Goal: Task Accomplishment & Management: Use online tool/utility

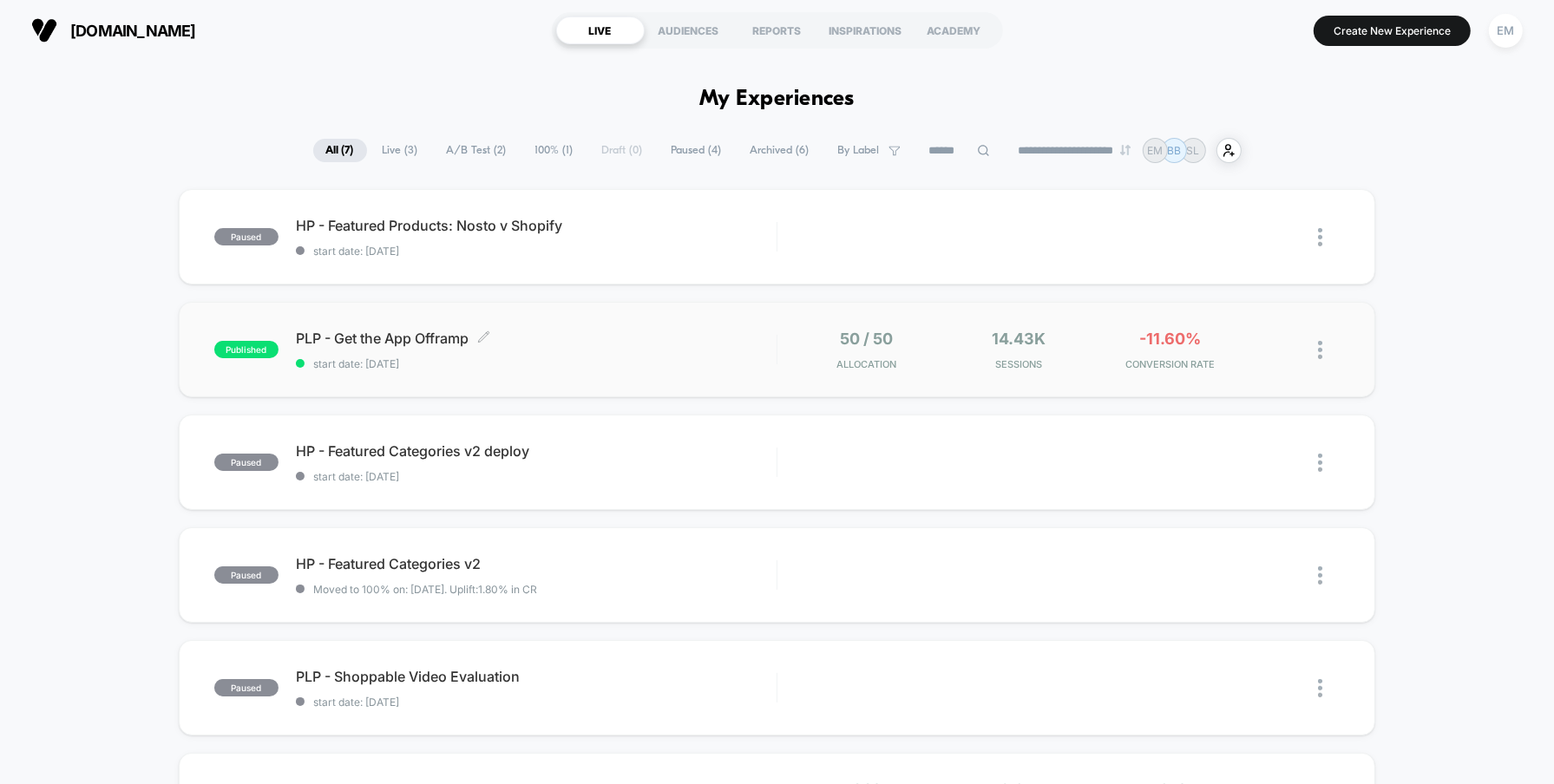
click at [610, 333] on span "PLP - Get the App Offramp Click to edit experience details" at bounding box center [535, 338] width 481 height 18
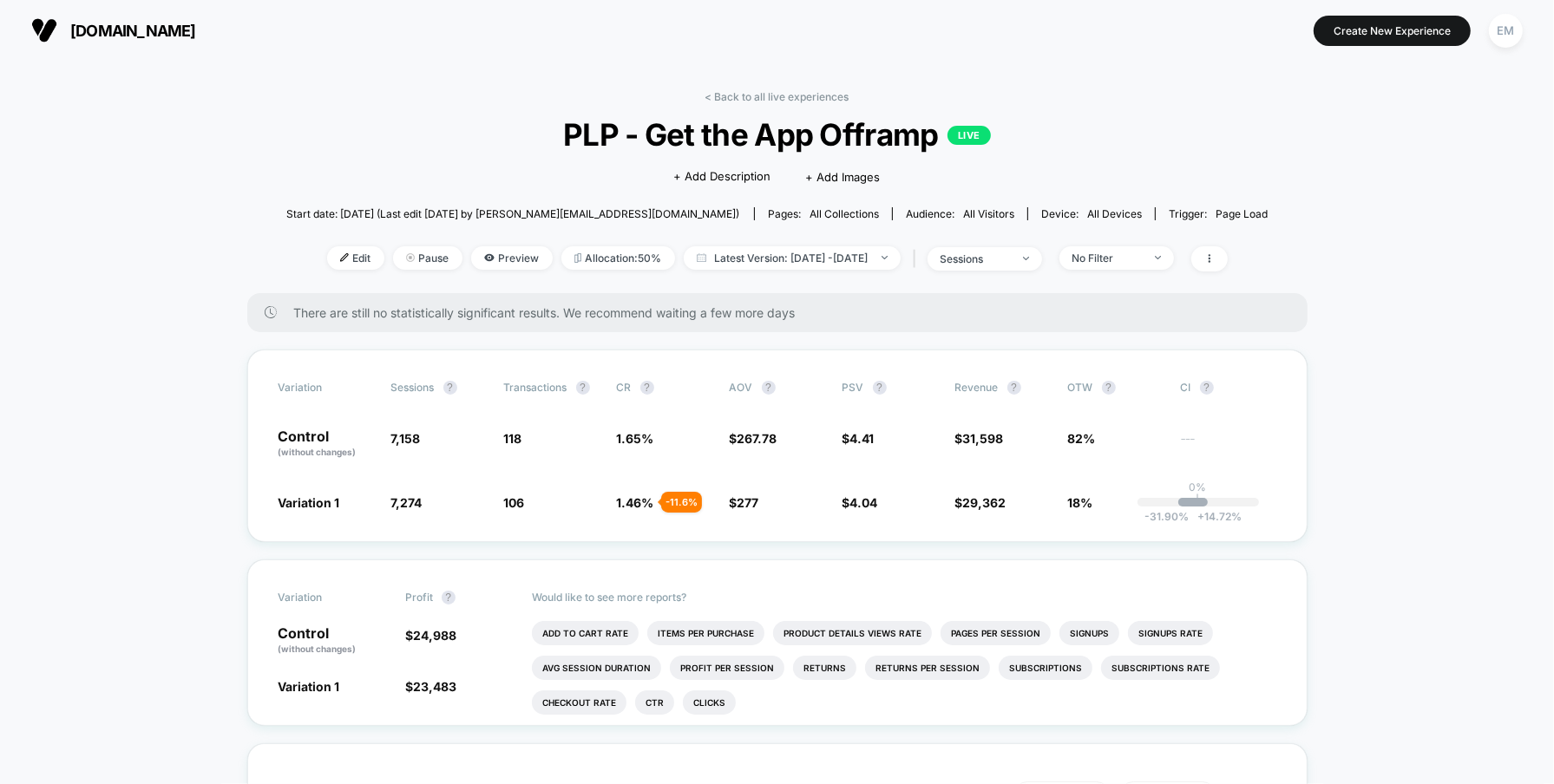
click at [1238, 148] on div "< Back to all live experiences PLP - Get the App Offramp LIVE Click to edit exp…" at bounding box center [777, 191] width 982 height 203
click at [738, 98] on link "< Back to all live experiences" at bounding box center [777, 97] width 144 height 13
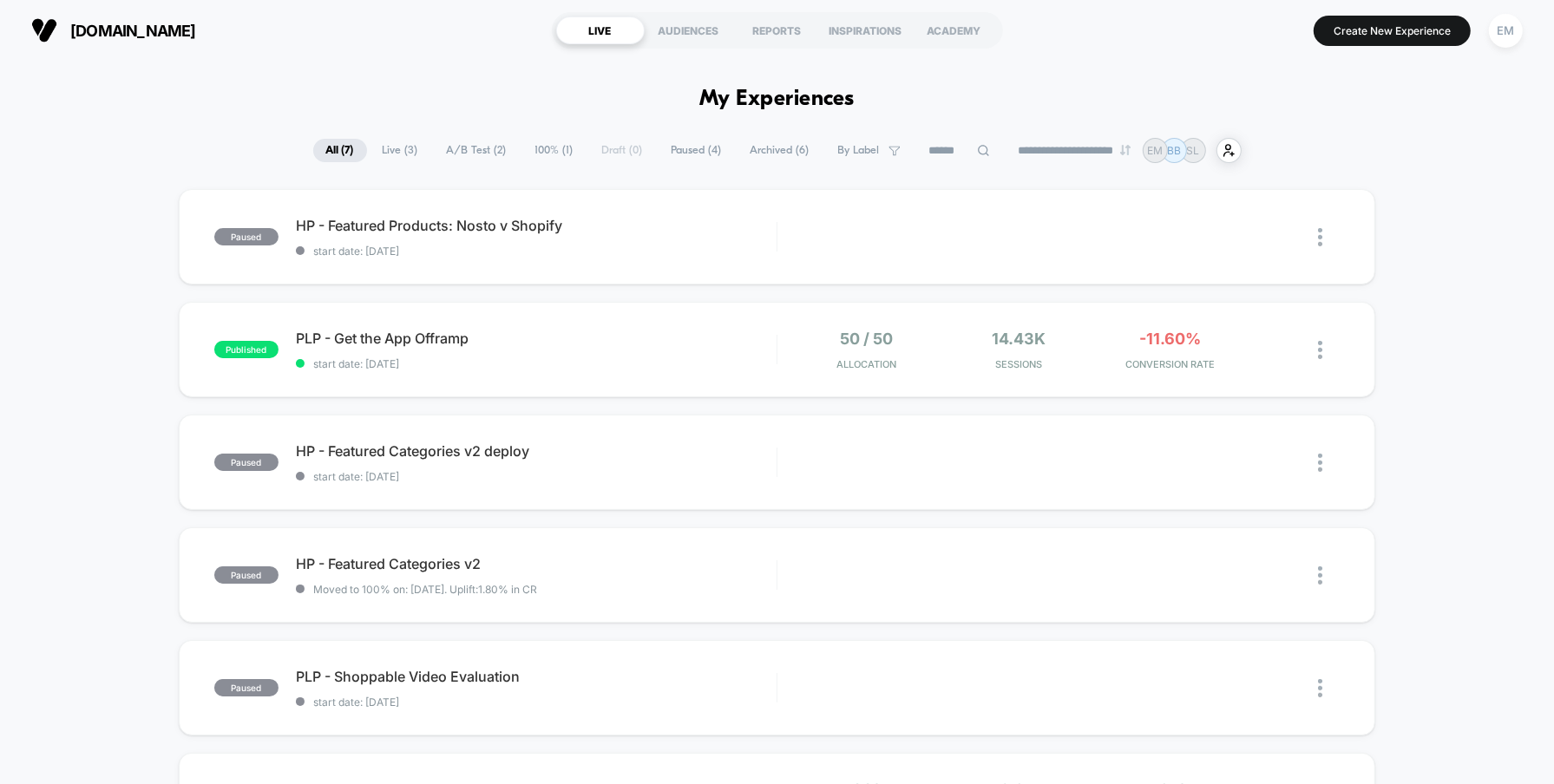
click at [1459, 446] on div "paused HP - Featured Products: Nosto v Shopify start date: [DATE] Edit Duplicat…" at bounding box center [777, 619] width 1554 height 858
click at [1475, 348] on div "paused HP - Featured Products: Nosto v Shopify start date: [DATE] Edit Duplicat…" at bounding box center [777, 619] width 1554 height 858
click at [1403, 34] on button "Create New Experience" at bounding box center [1392, 31] width 157 height 31
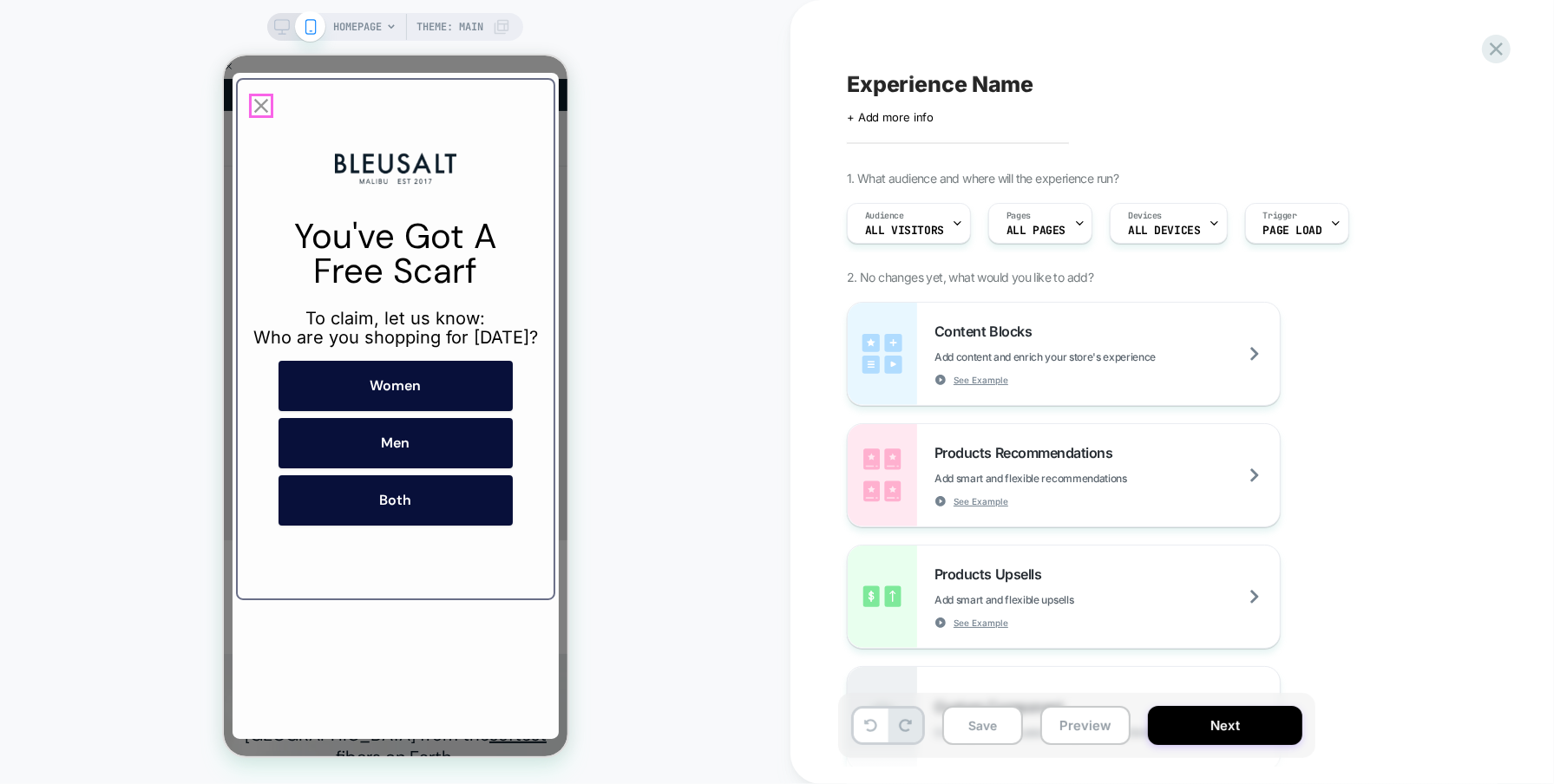
click at [262, 105] on icon "Close popup" at bounding box center [260, 105] width 24 height 24
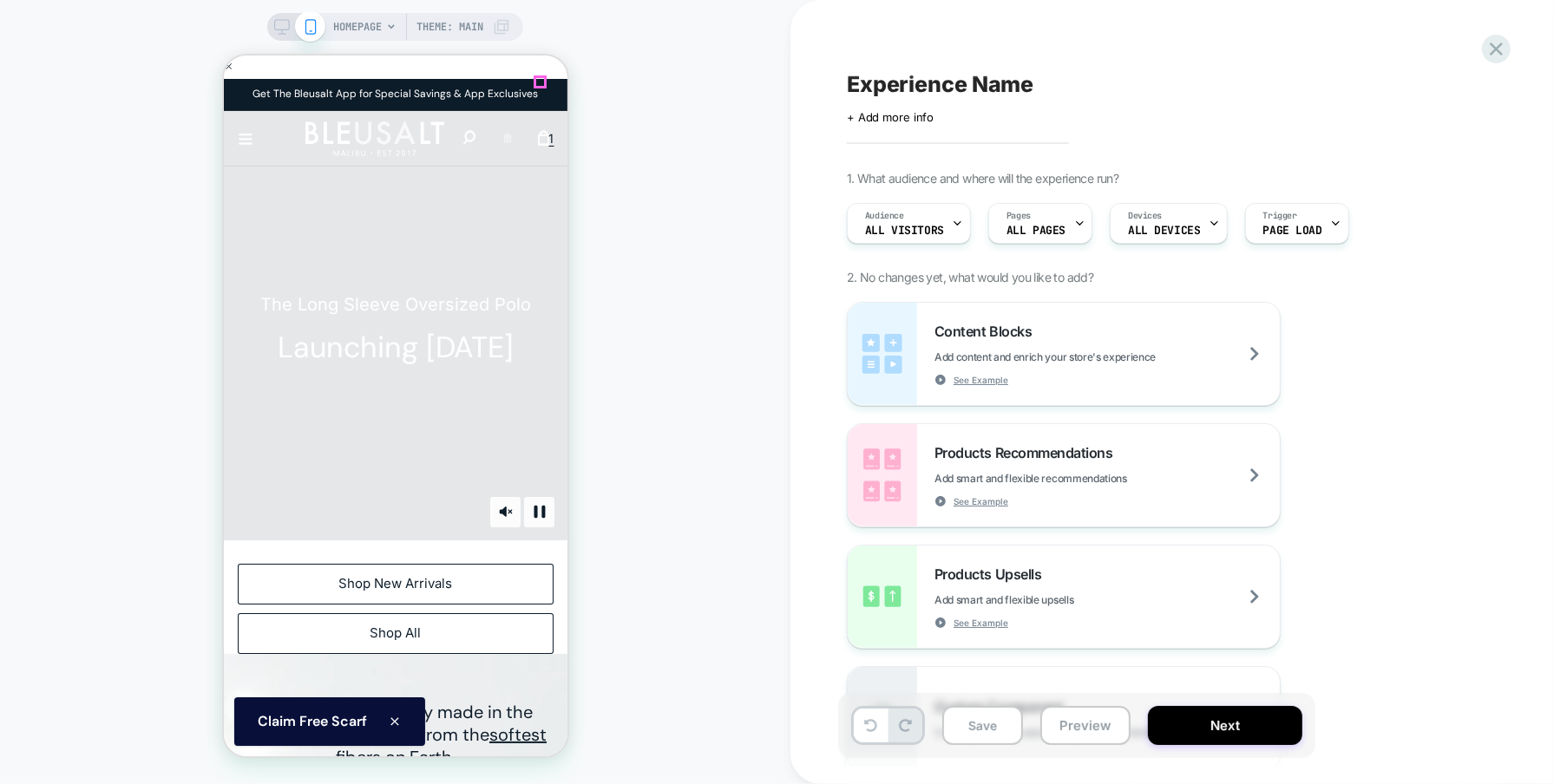
click at [850, 85] on icon "Close" at bounding box center [857, 81] width 13 height 13
click at [987, 85] on span "Experience Name" at bounding box center [940, 85] width 187 height 26
type textarea "**********"
click at [1303, 86] on icon at bounding box center [1300, 84] width 21 height 21
click at [1074, 227] on icon at bounding box center [1080, 223] width 11 height 11
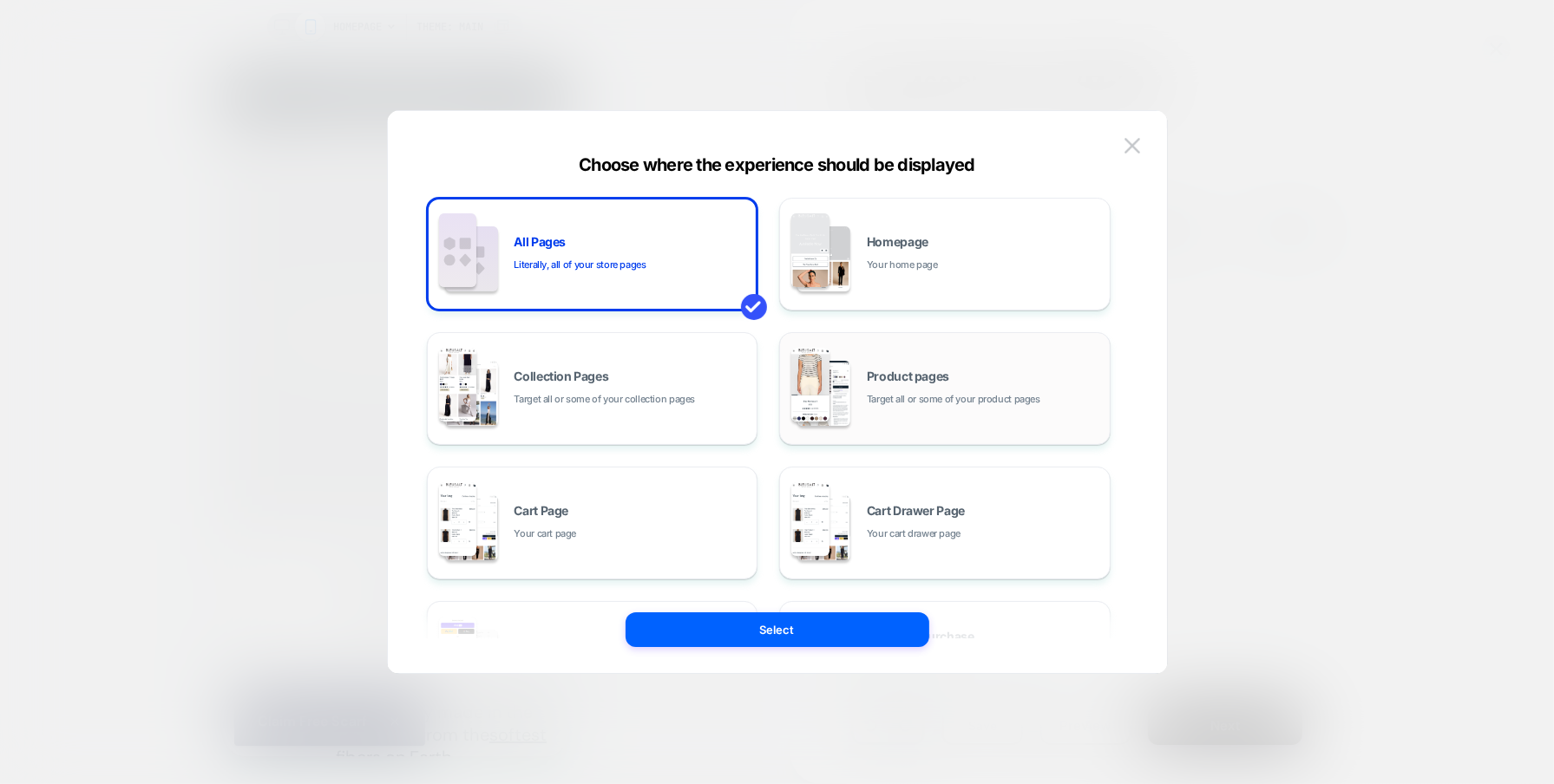
click at [977, 396] on span "Target all or some of your product pages" at bounding box center [954, 399] width 174 height 17
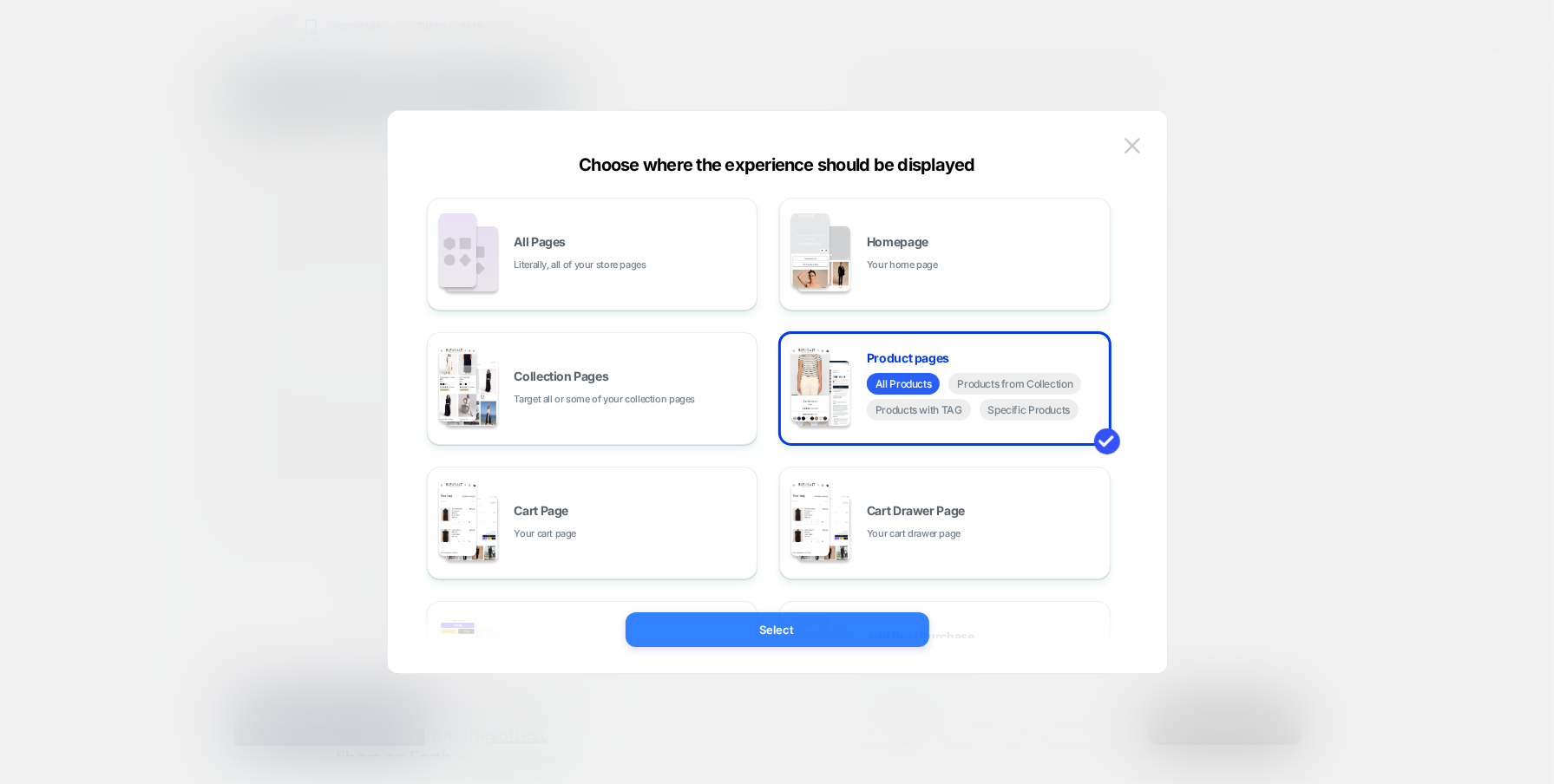
click at [816, 625] on button "Select" at bounding box center [777, 629] width 304 height 34
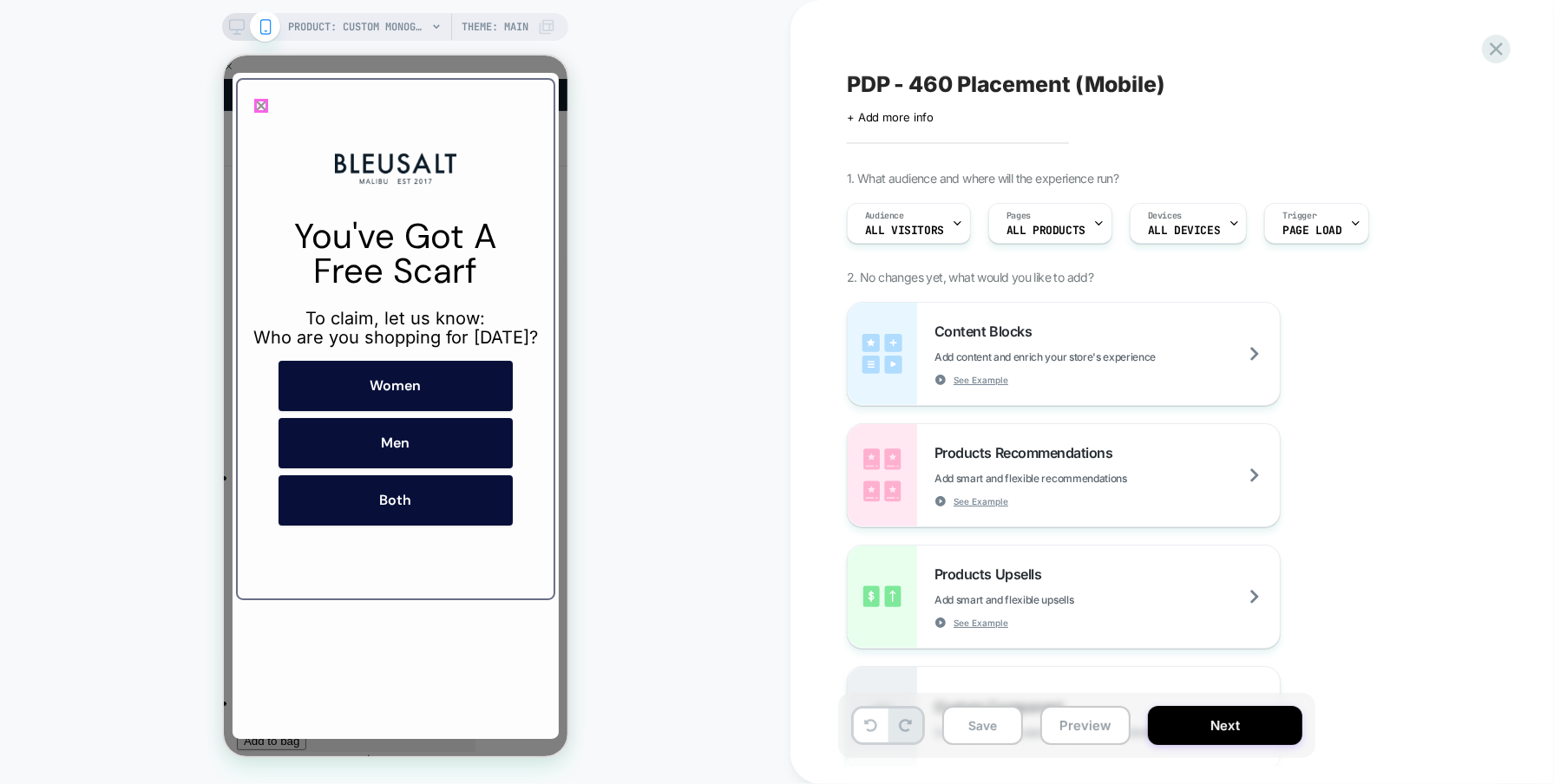
click at [258, 106] on icon "Close popup" at bounding box center [260, 105] width 14 height 14
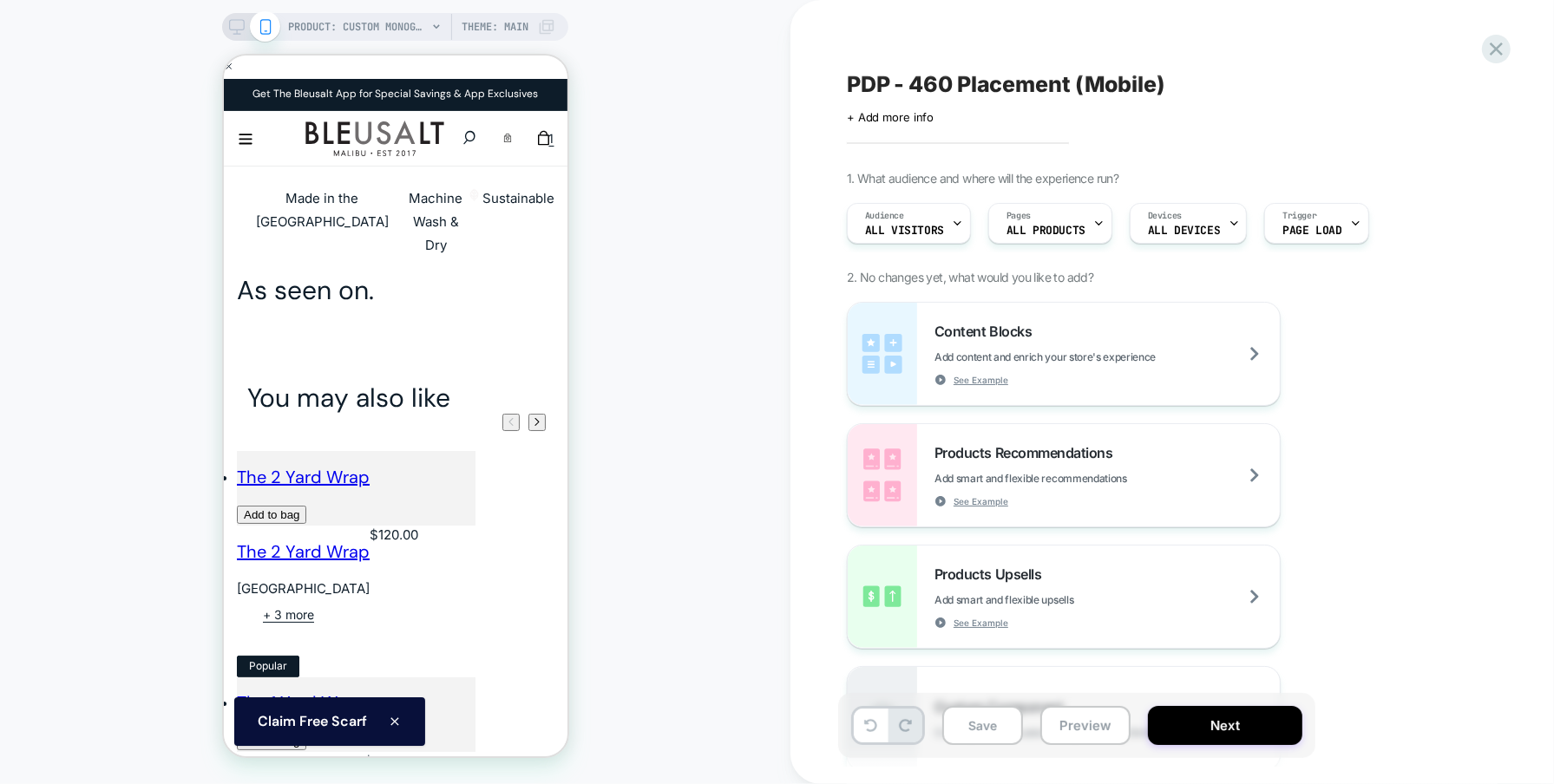
click at [586, 216] on div "PRODUCT: Custom Monogram PRODUCT: Custom Monogram Theme: MAIN" at bounding box center [395, 392] width 791 height 750
click at [242, 25] on icon at bounding box center [236, 27] width 16 height 16
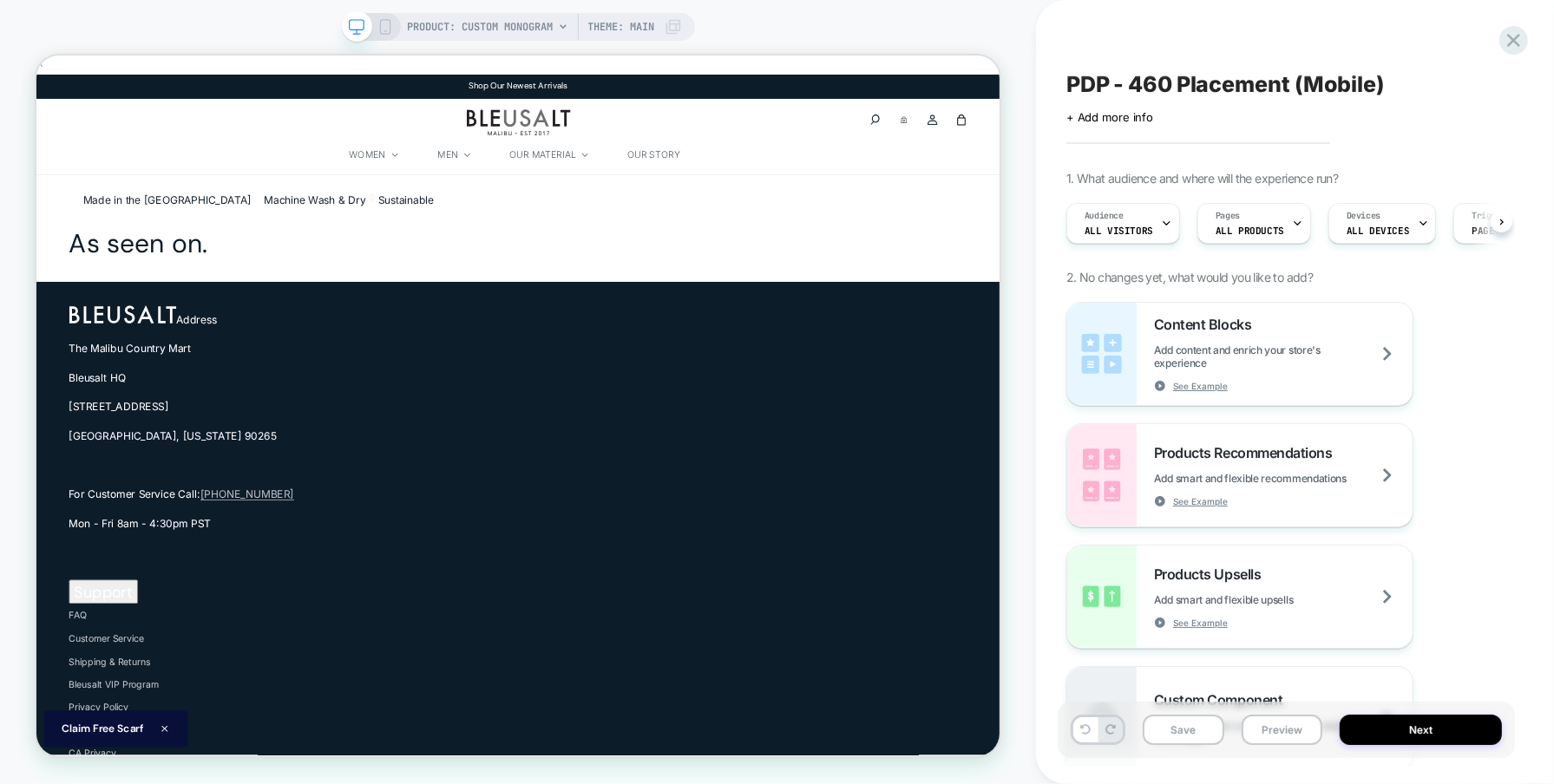
scroll to position [0, 1]
click at [1250, 221] on div "Pages ALL PRODUCTS" at bounding box center [1248, 223] width 103 height 39
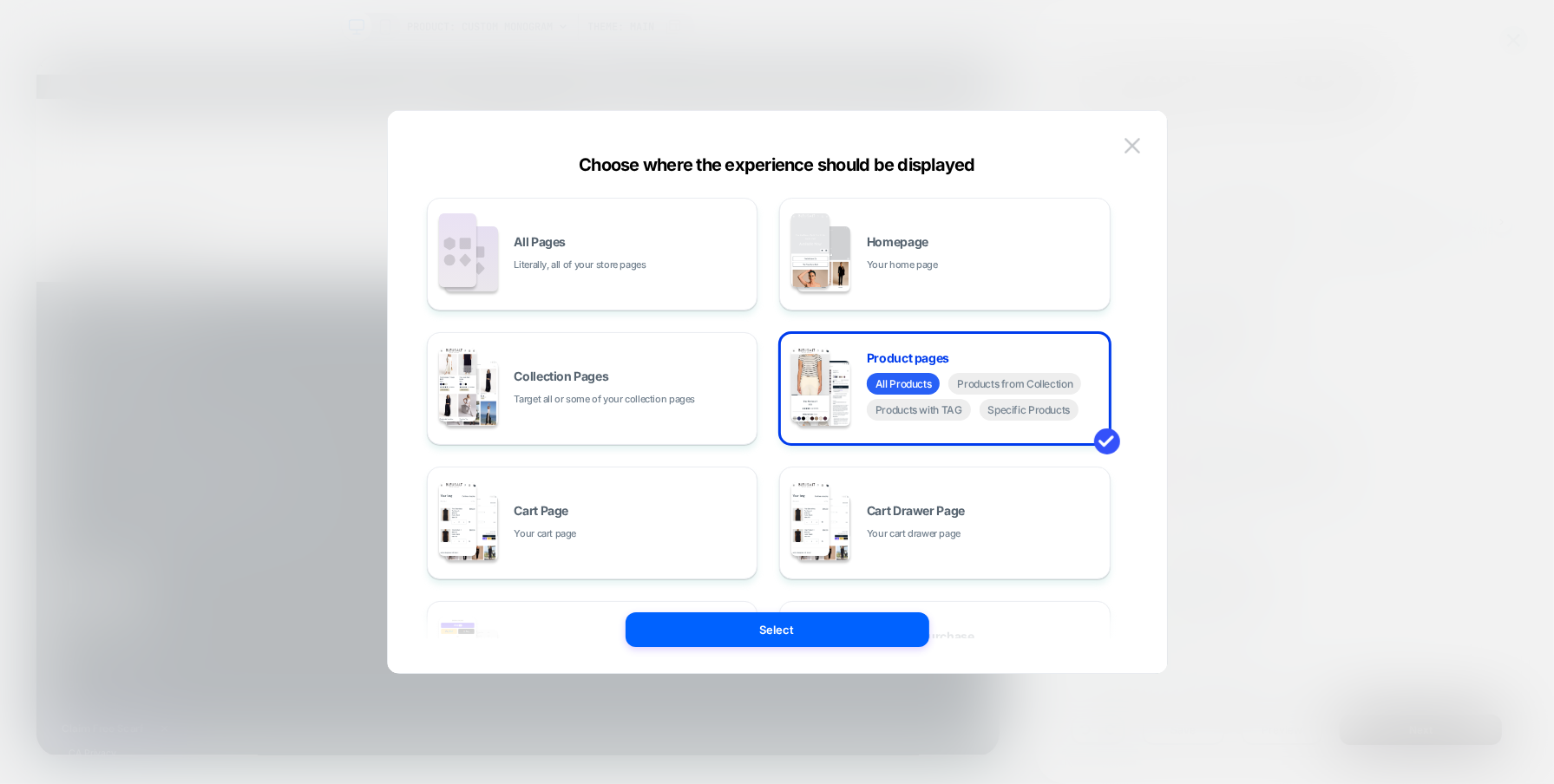
click at [1300, 583] on div at bounding box center [777, 392] width 1554 height 784
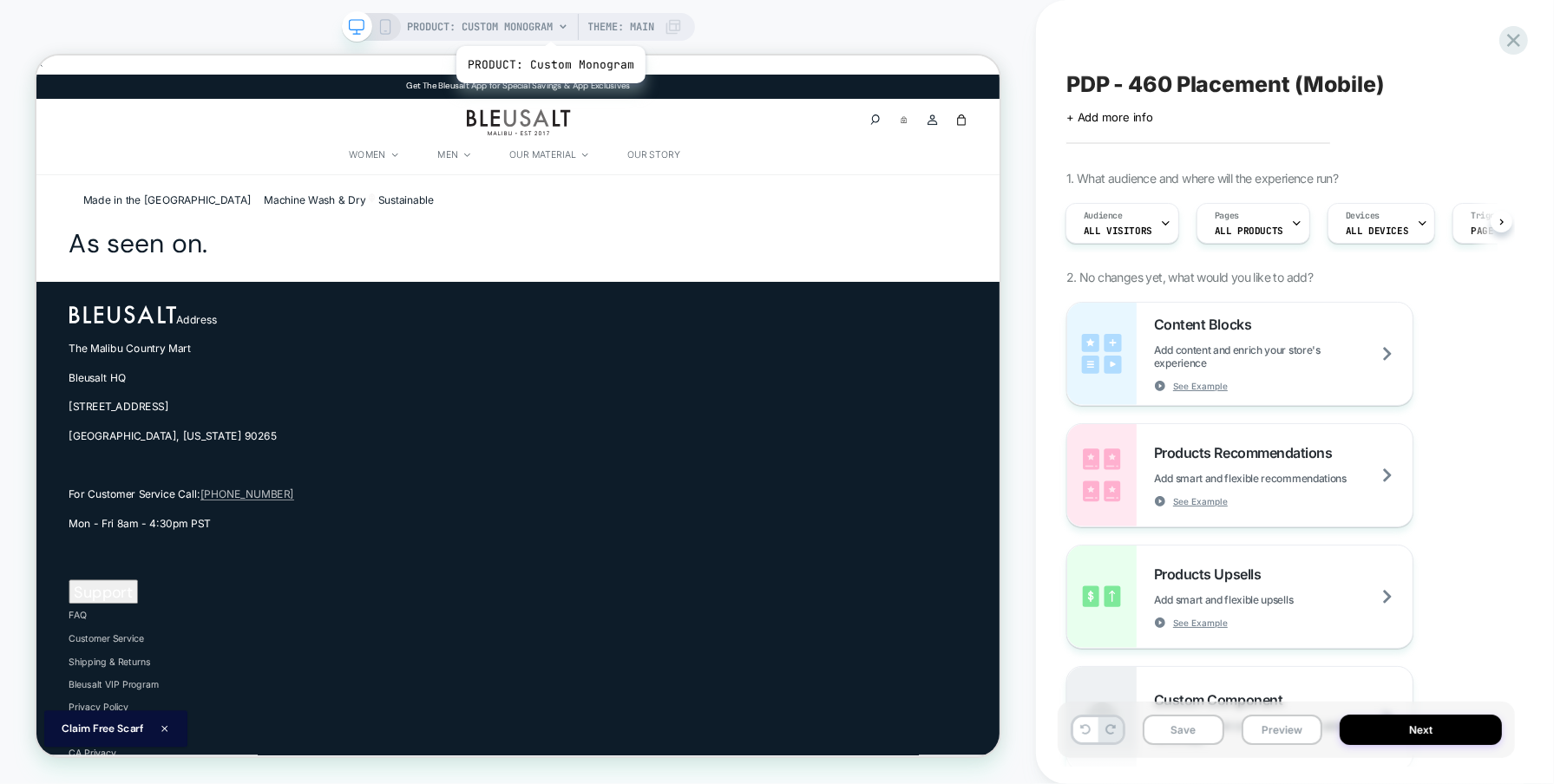
click at [548, 24] on span "PRODUCT: Custom Monogram" at bounding box center [481, 27] width 146 height 28
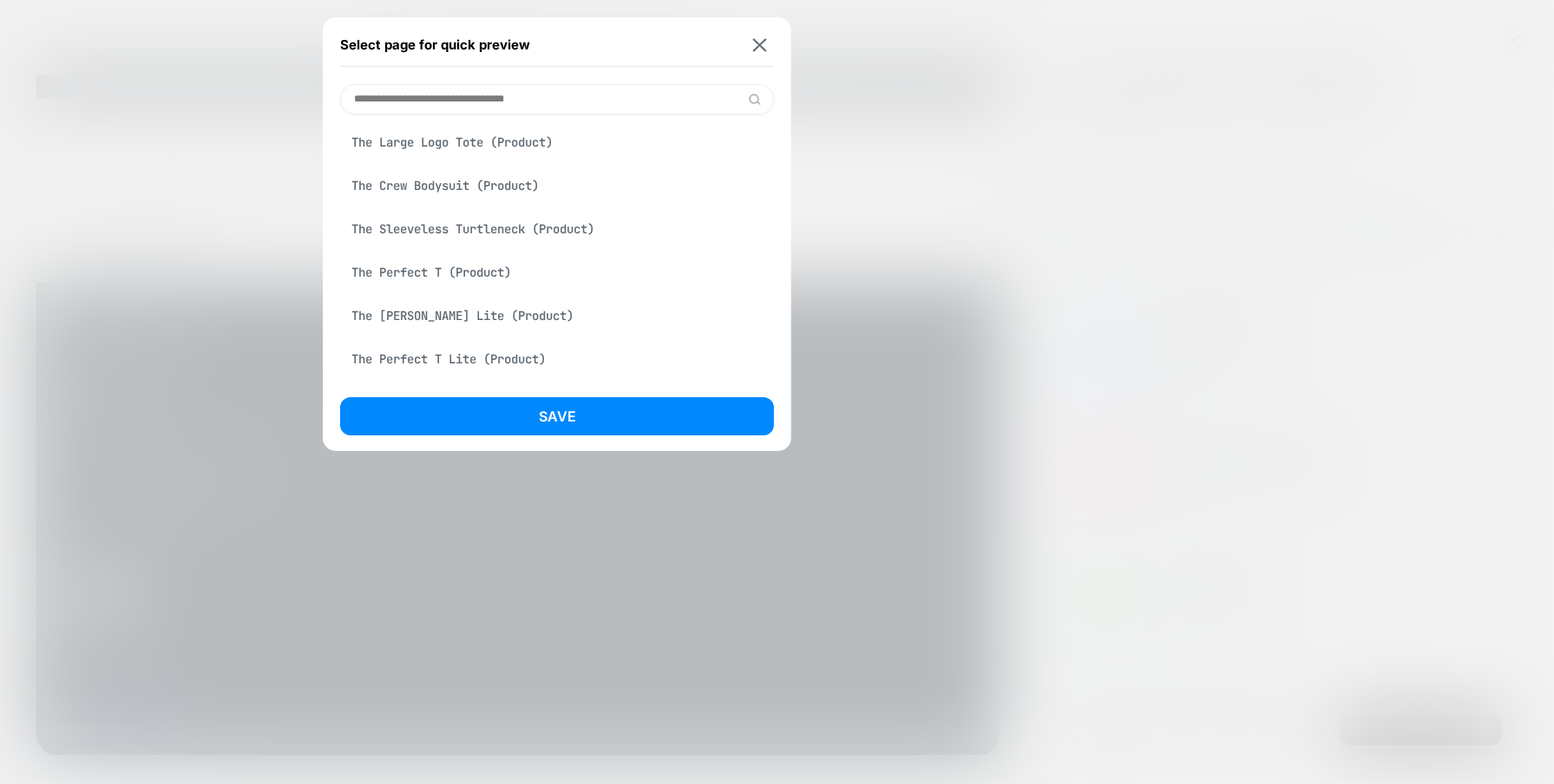
scroll to position [135, 0]
click at [413, 273] on div "The Perfect T (Product)" at bounding box center [557, 269] width 434 height 33
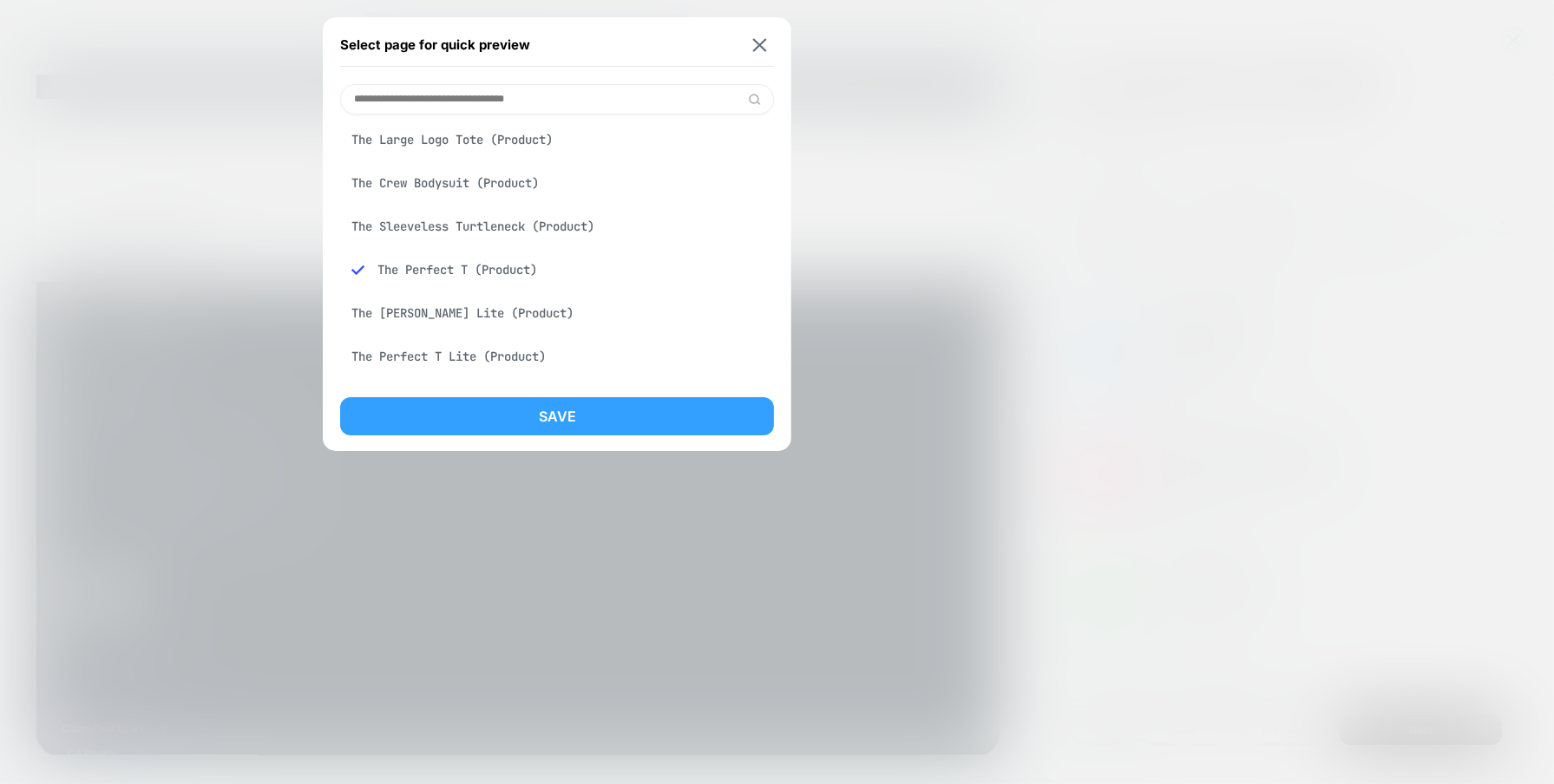
click at [526, 402] on button "Save" at bounding box center [557, 416] width 434 height 38
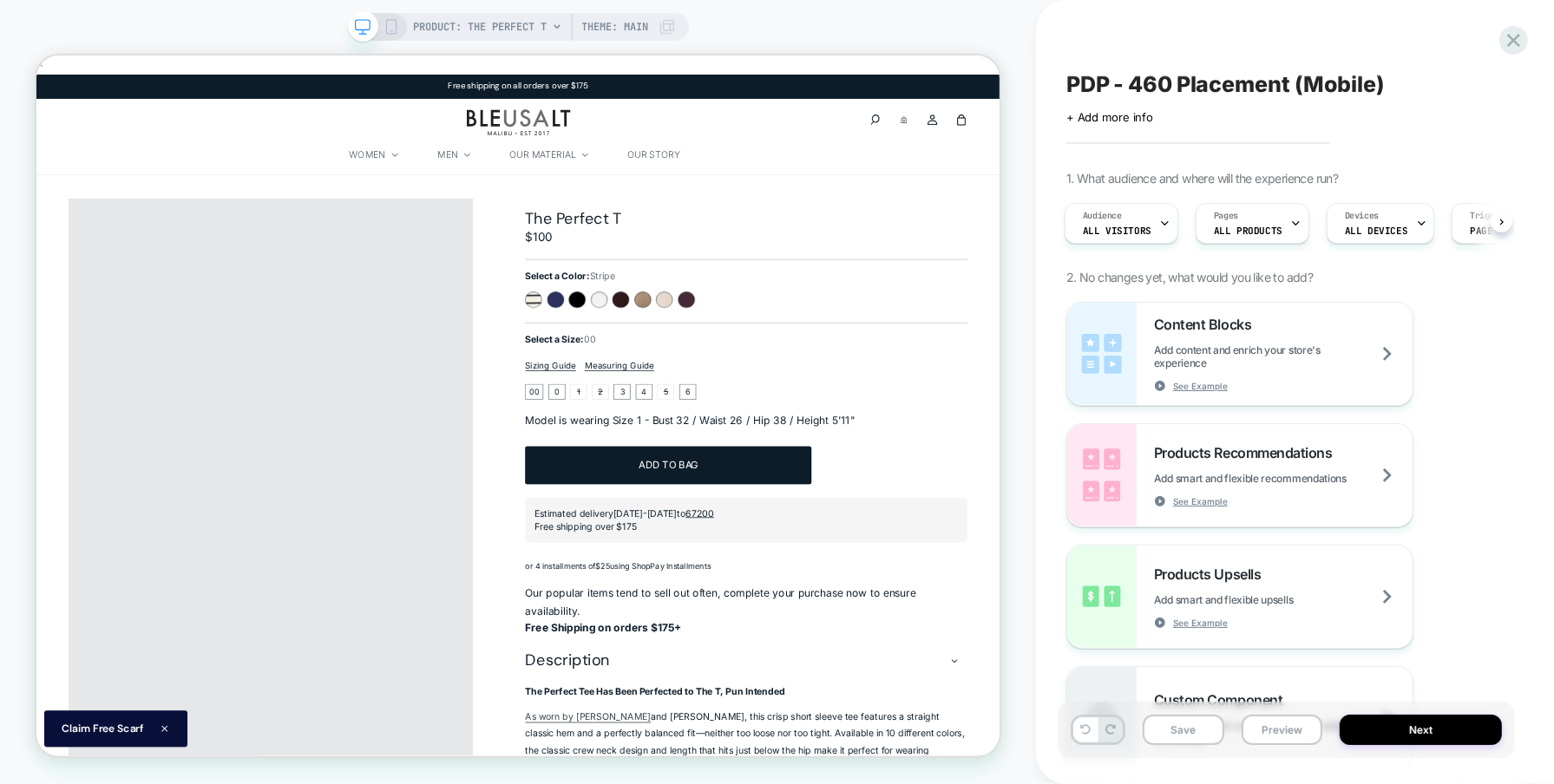
scroll to position [0, 0]
click at [385, 33] on icon at bounding box center [391, 27] width 16 height 16
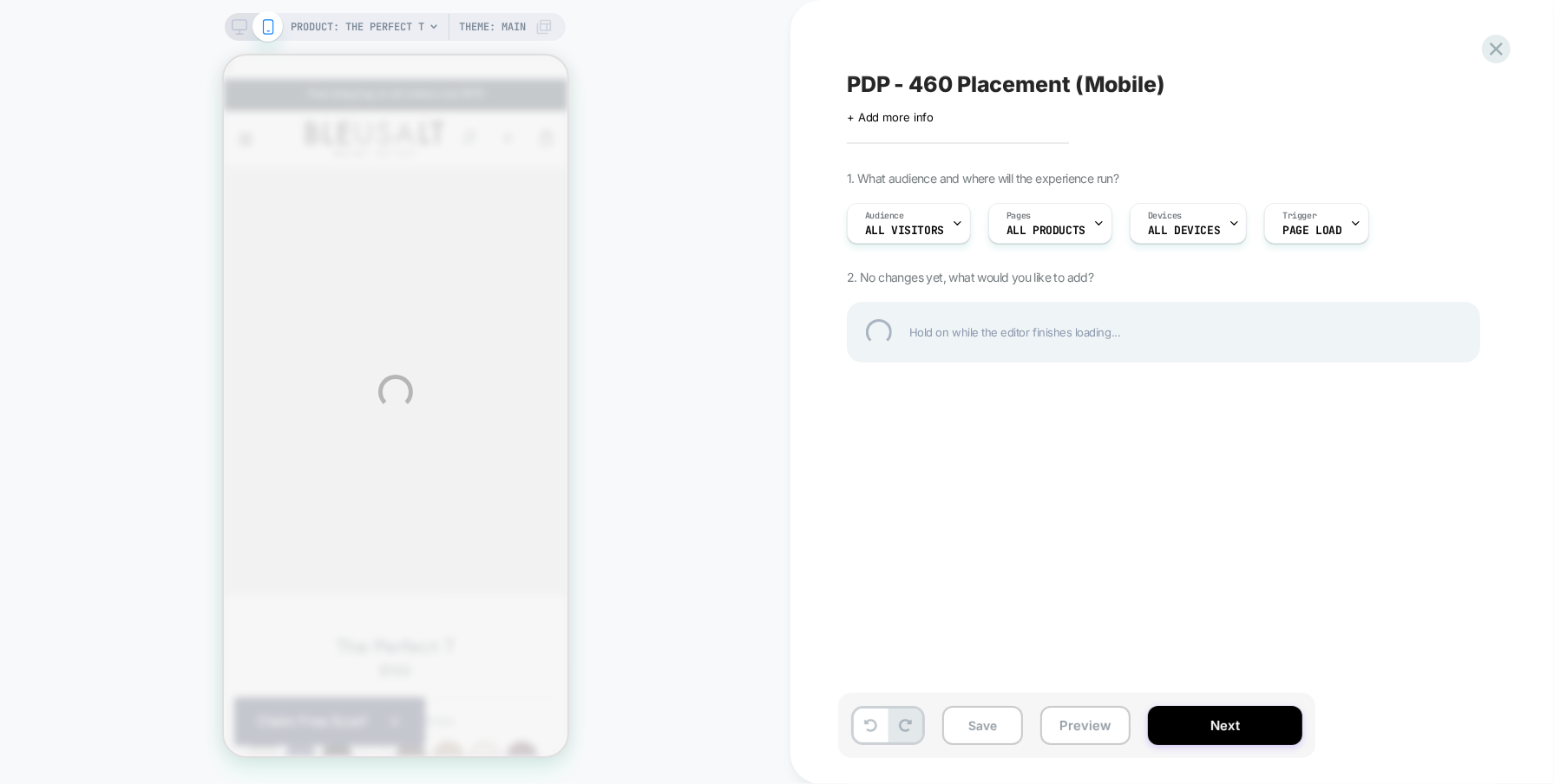
click at [990, 725] on div "PRODUCT: The Perfect T PRODUCT: The Perfect T Theme: MAIN PDP - 460 Placement (…" at bounding box center [777, 392] width 1554 height 784
click at [981, 733] on div "PRODUCT: The Perfect T PRODUCT: The Perfect T Theme: MAIN PDP - 460 Placement (…" at bounding box center [777, 392] width 1554 height 784
click at [1495, 52] on div at bounding box center [1496, 49] width 35 height 35
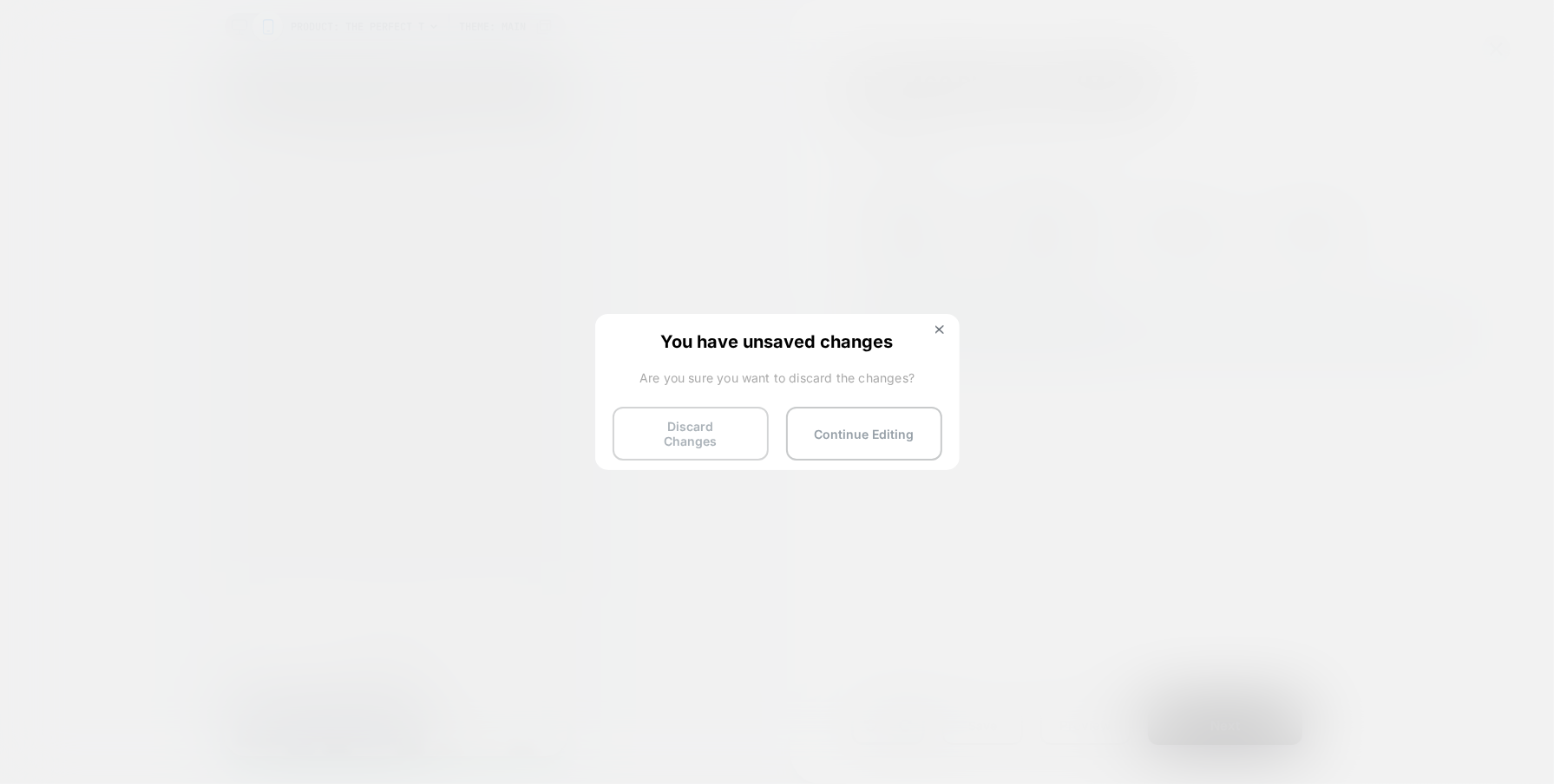
click at [728, 437] on button "Discard Changes" at bounding box center [691, 434] width 156 height 54
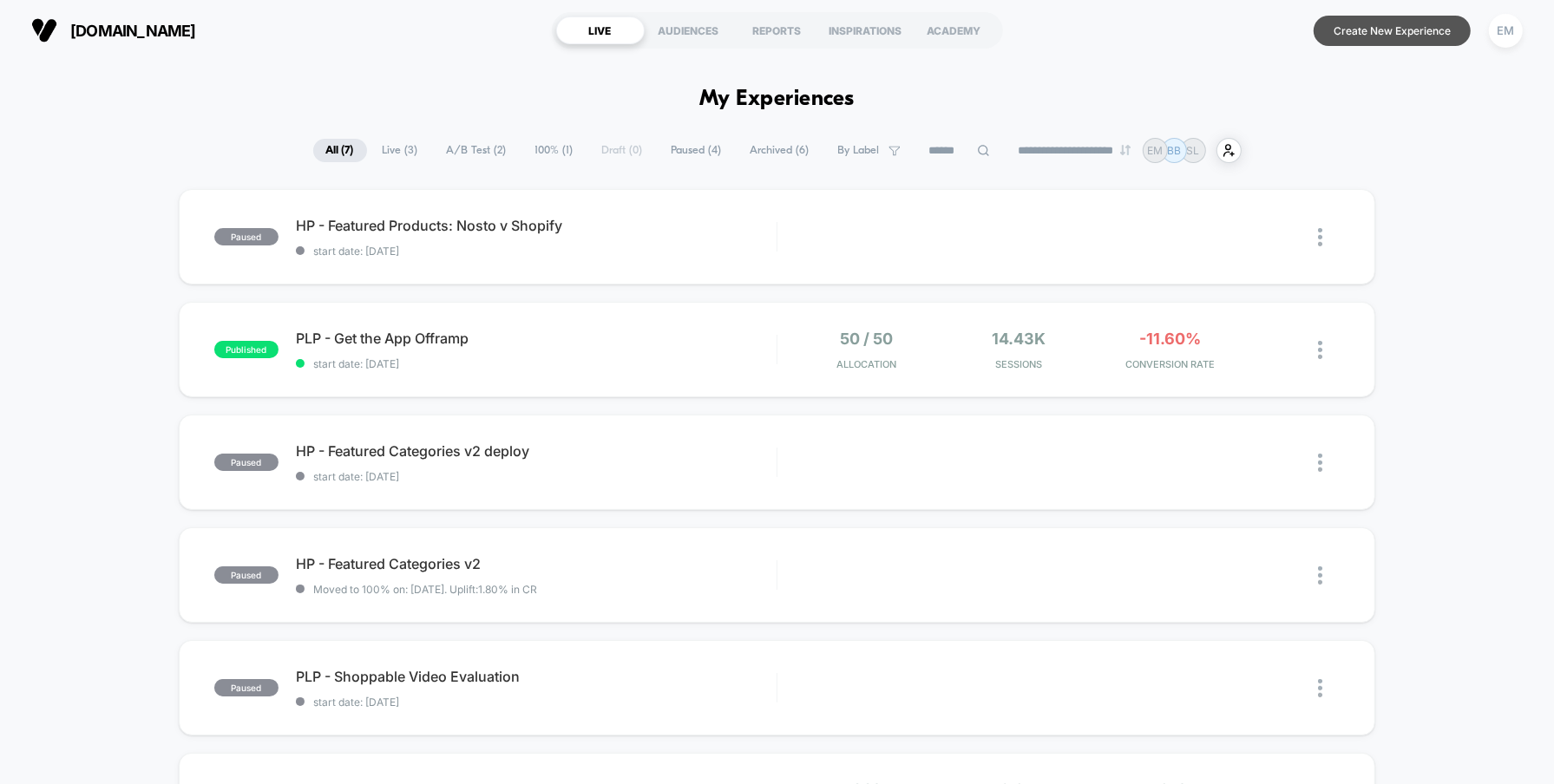
click at [1382, 41] on button "Create New Experience" at bounding box center [1392, 31] width 157 height 31
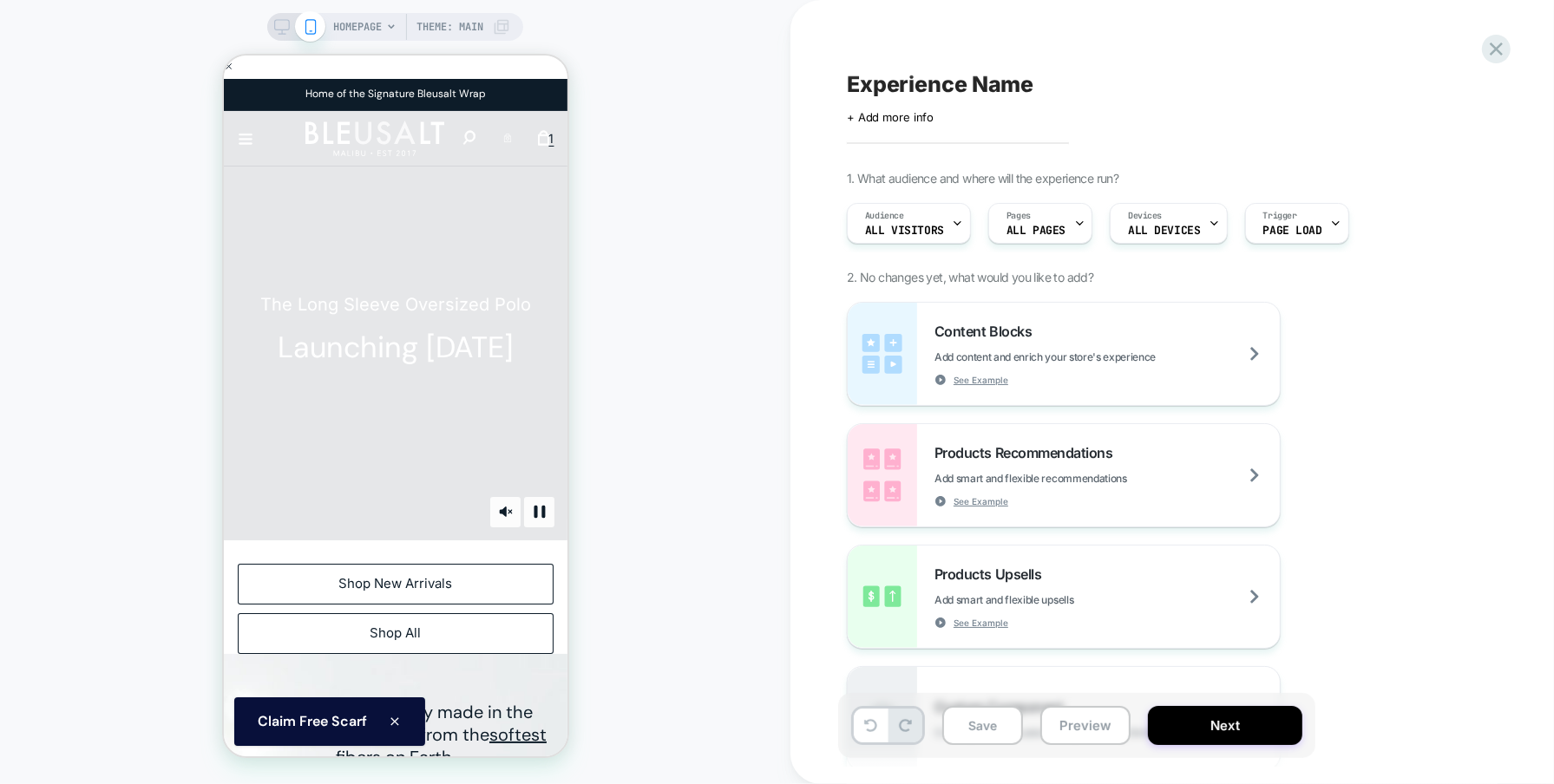
click at [380, 28] on span "HOMEPAGE" at bounding box center [358, 27] width 48 height 28
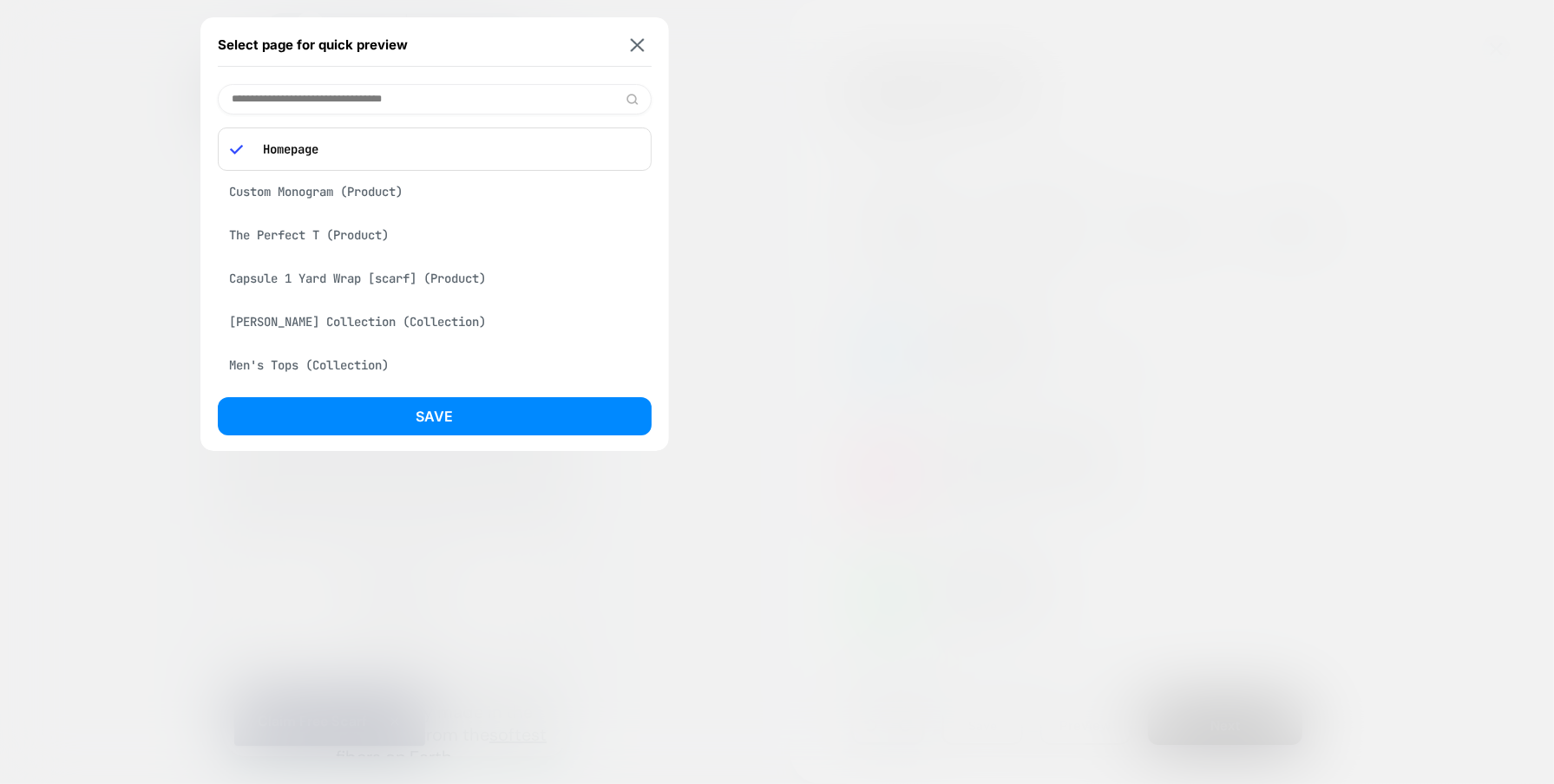
click at [294, 229] on div "The Perfect T (Product)" at bounding box center [434, 234] width 434 height 33
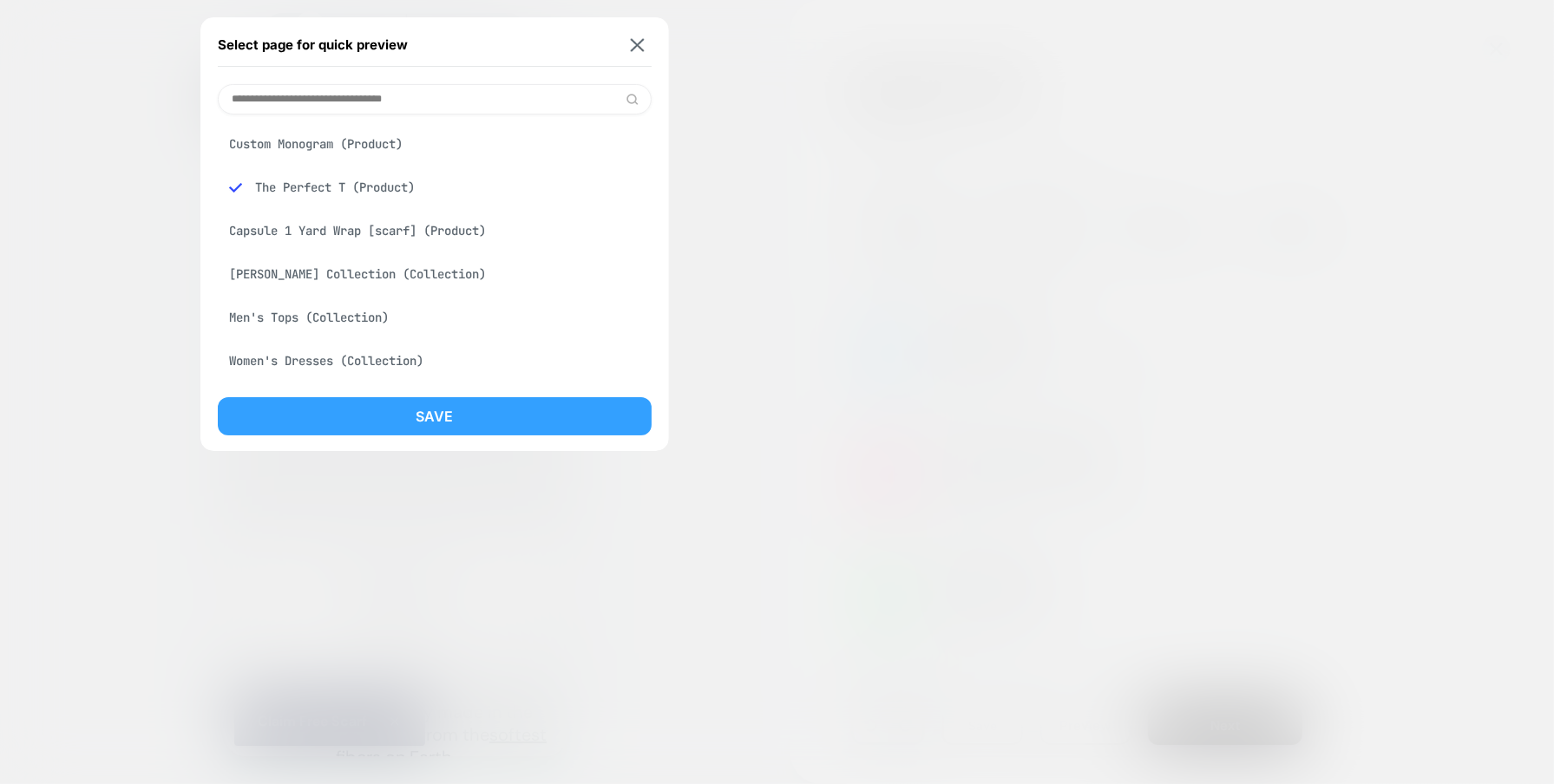
click at [373, 408] on button "Save" at bounding box center [434, 416] width 434 height 38
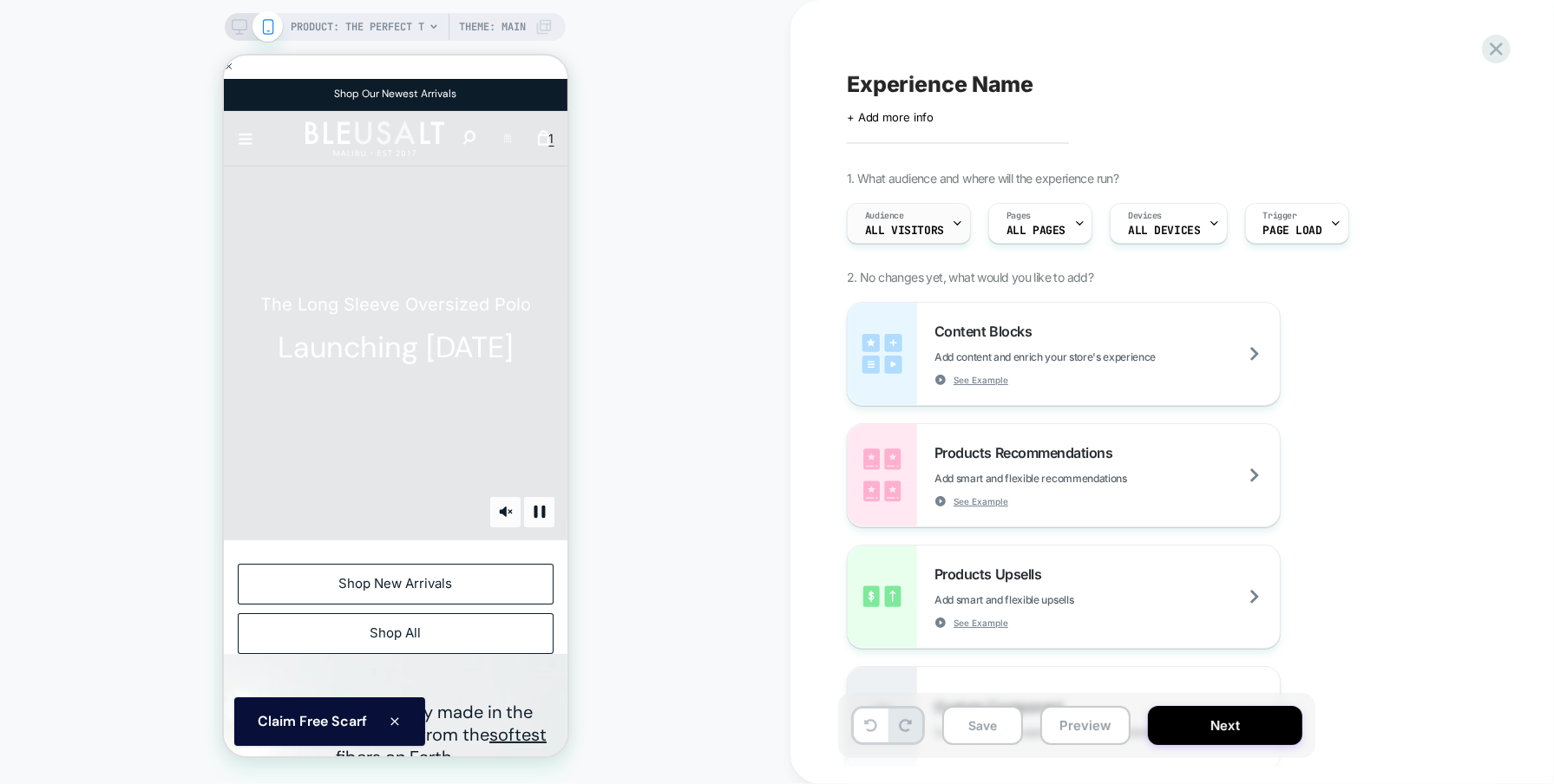
click at [930, 225] on span "All Visitors" at bounding box center [904, 230] width 79 height 12
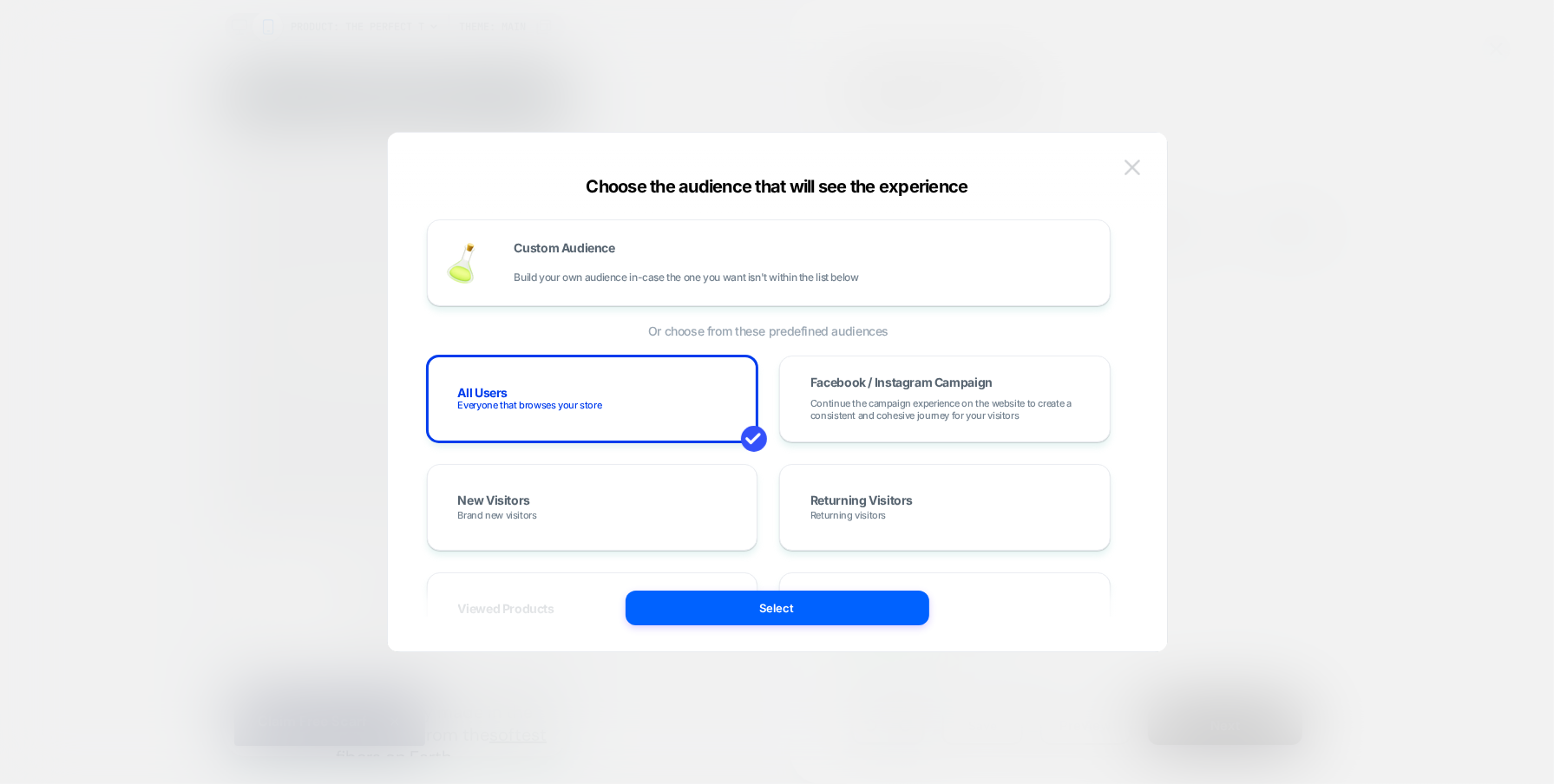
click at [1130, 165] on img at bounding box center [1132, 167] width 16 height 15
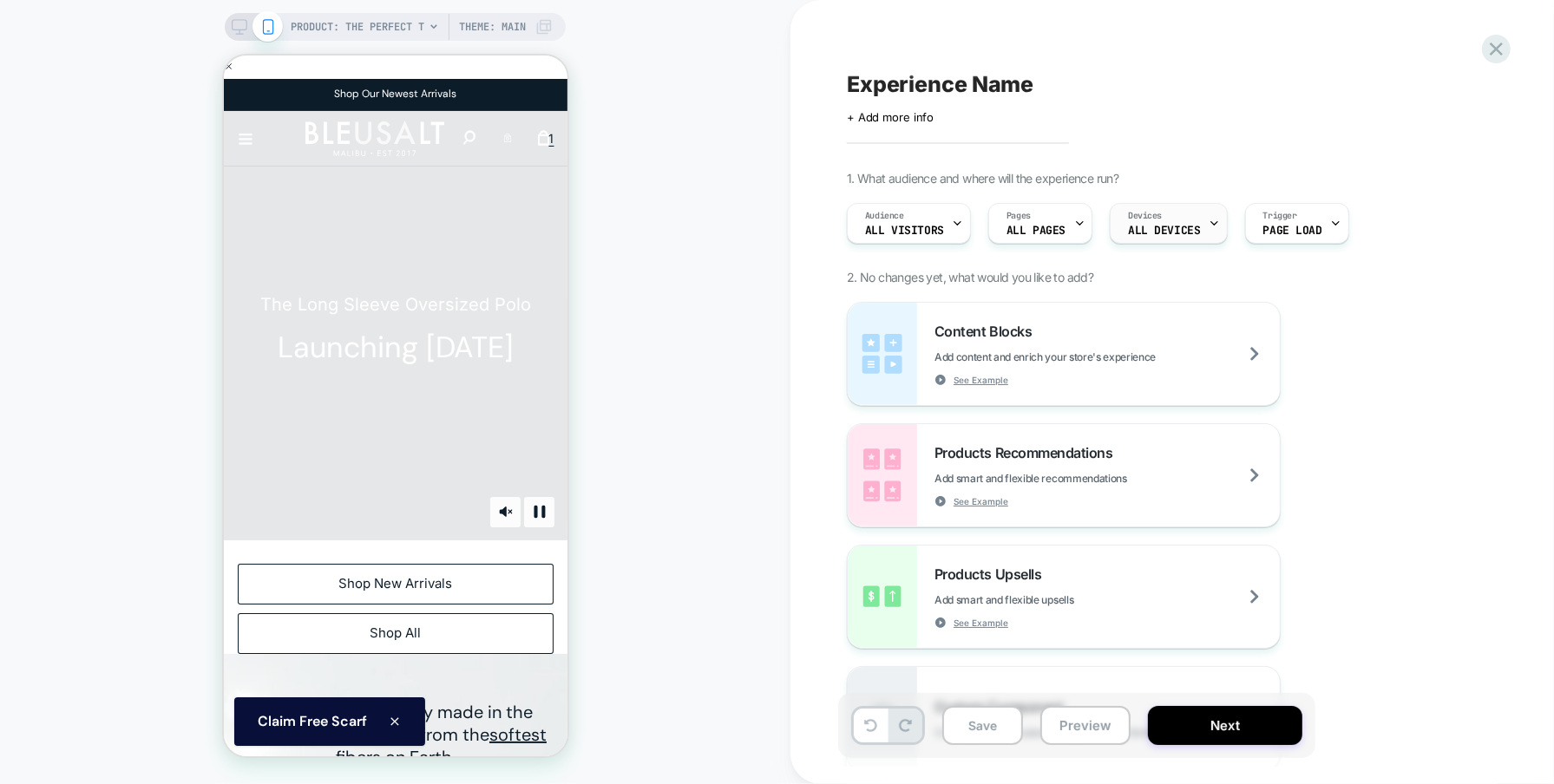
click at [1150, 225] on span "ALL DEVICES" at bounding box center [1164, 230] width 72 height 12
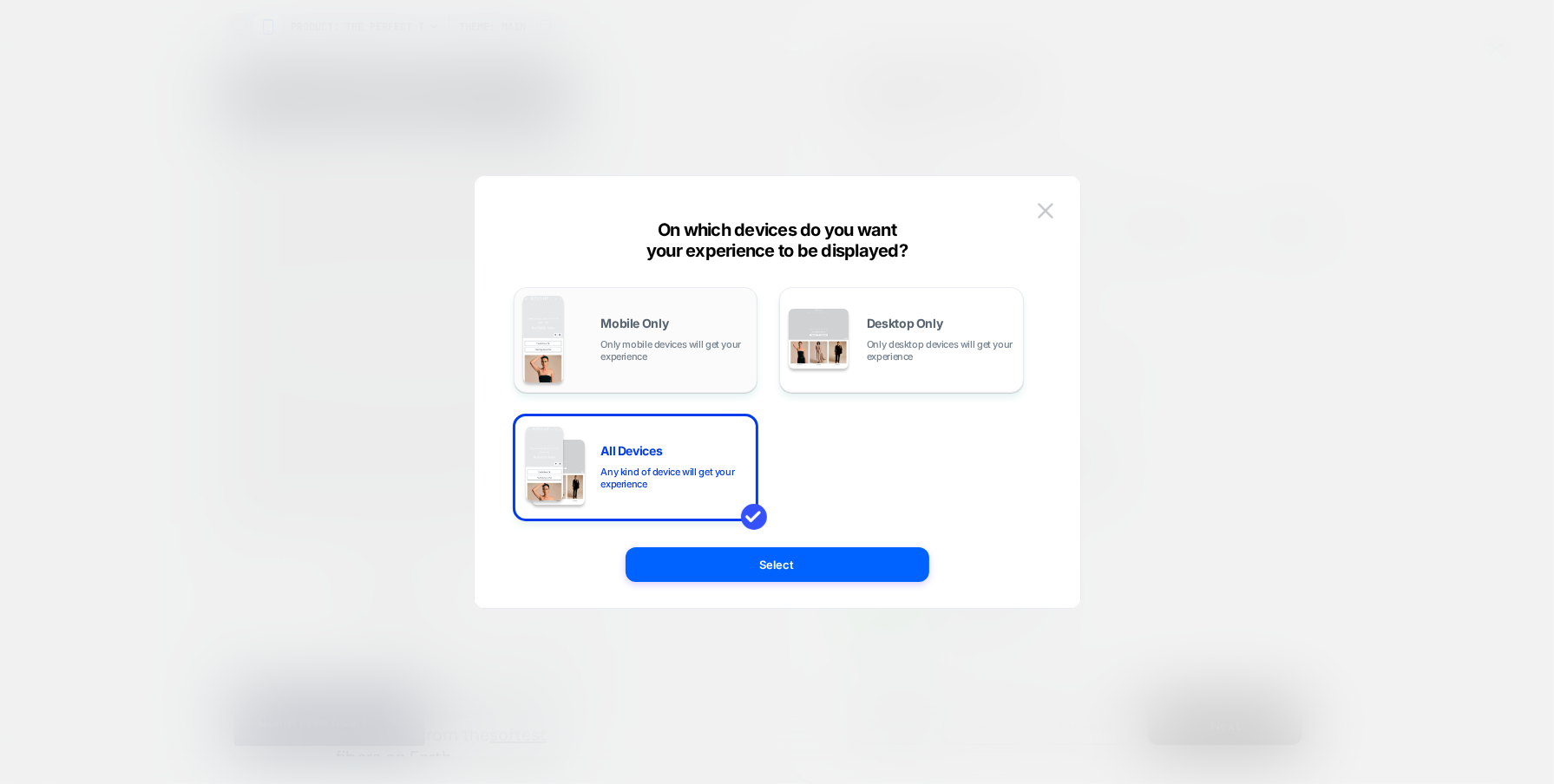
click at [627, 320] on span "Mobile Only" at bounding box center [635, 323] width 68 height 12
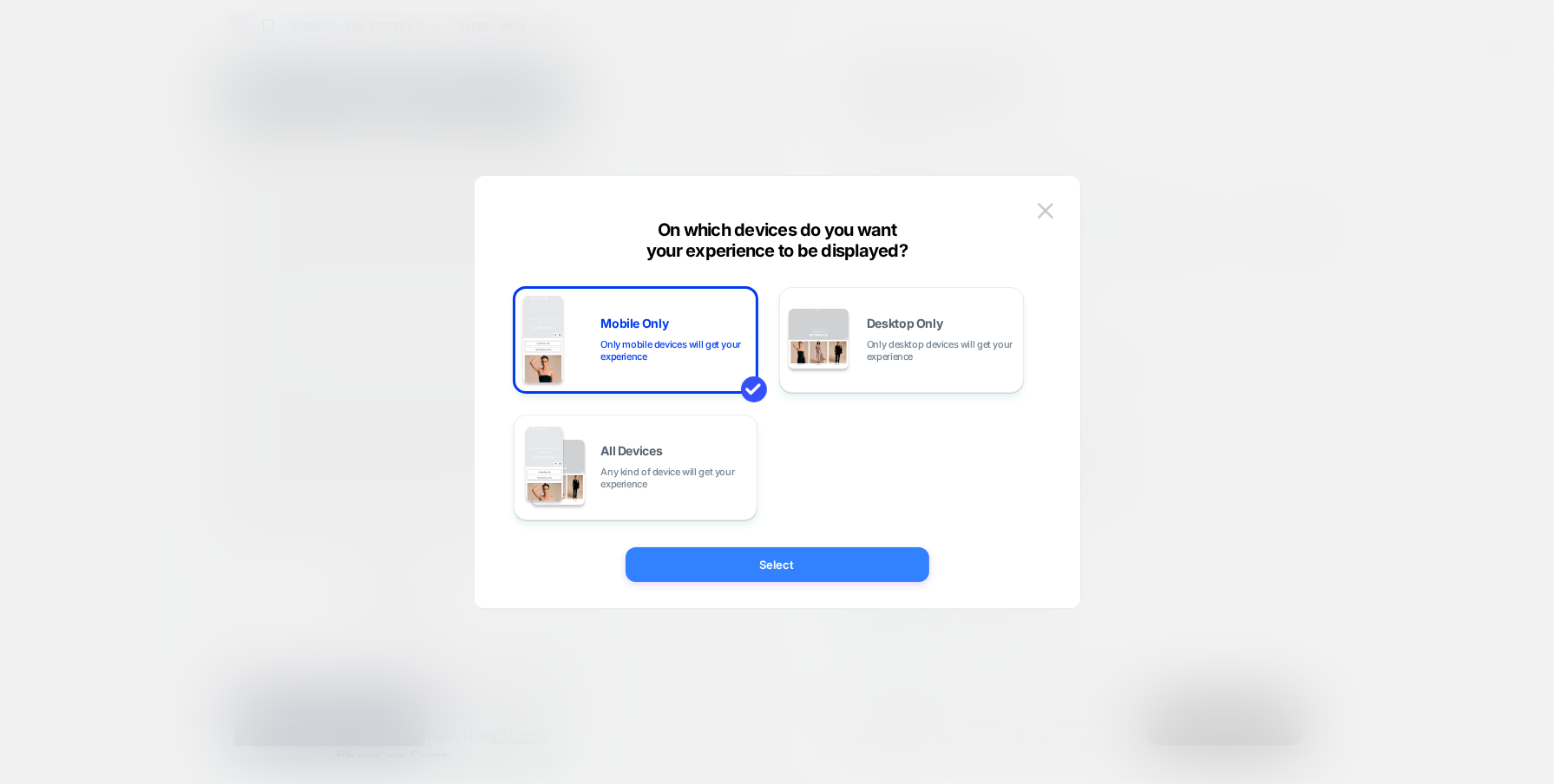
click at [769, 566] on button "Select" at bounding box center [777, 564] width 304 height 34
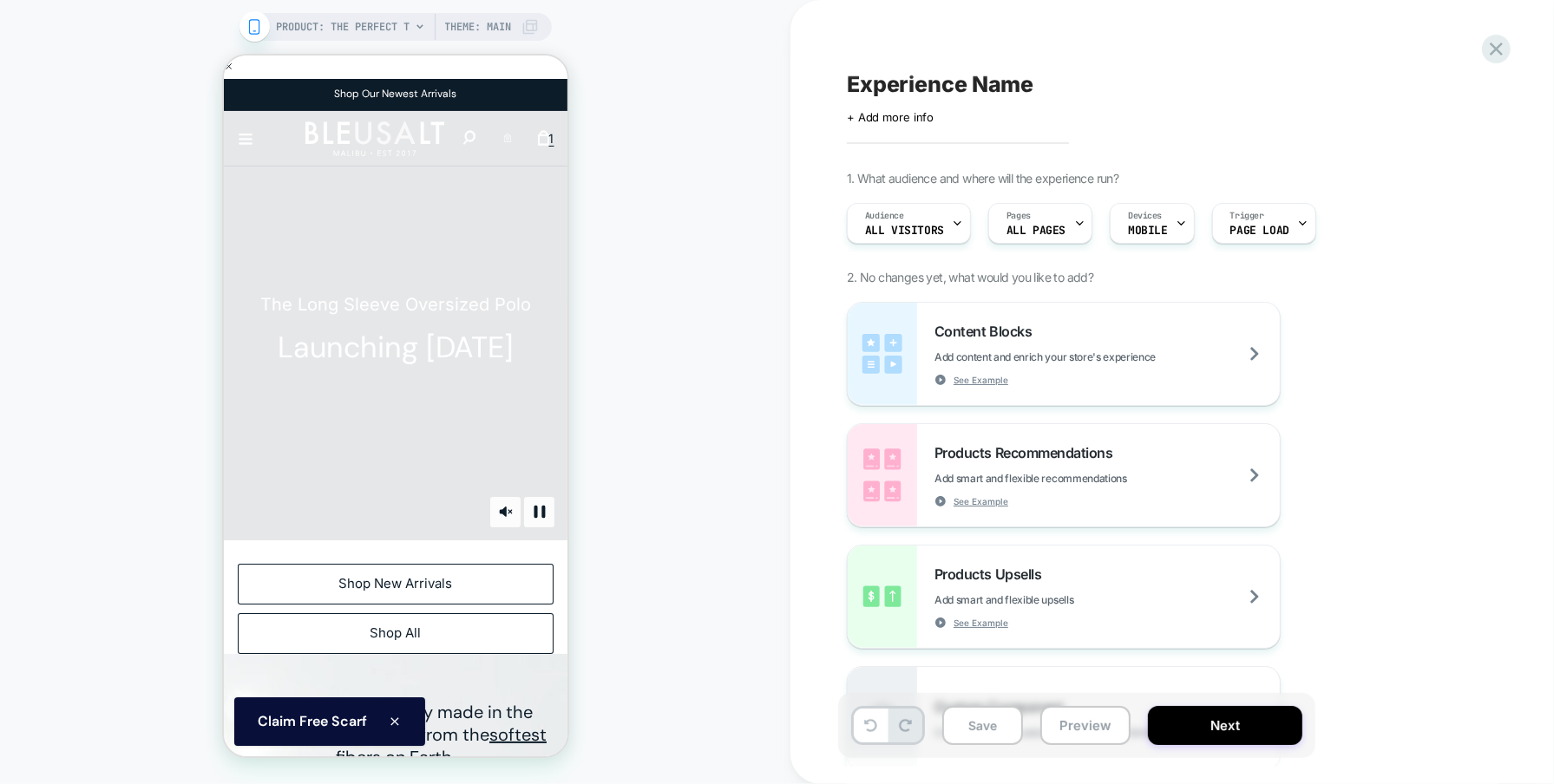
click at [979, 86] on span "Experience Name" at bounding box center [940, 85] width 187 height 26
type textarea "**********"
click at [1298, 87] on icon at bounding box center [1300, 84] width 21 height 21
click at [975, 725] on button "Save" at bounding box center [982, 725] width 81 height 39
click at [1367, 387] on div "Content Blocks Add content and enrich your store's experience See Example Produ…" at bounding box center [1164, 536] width 634 height 468
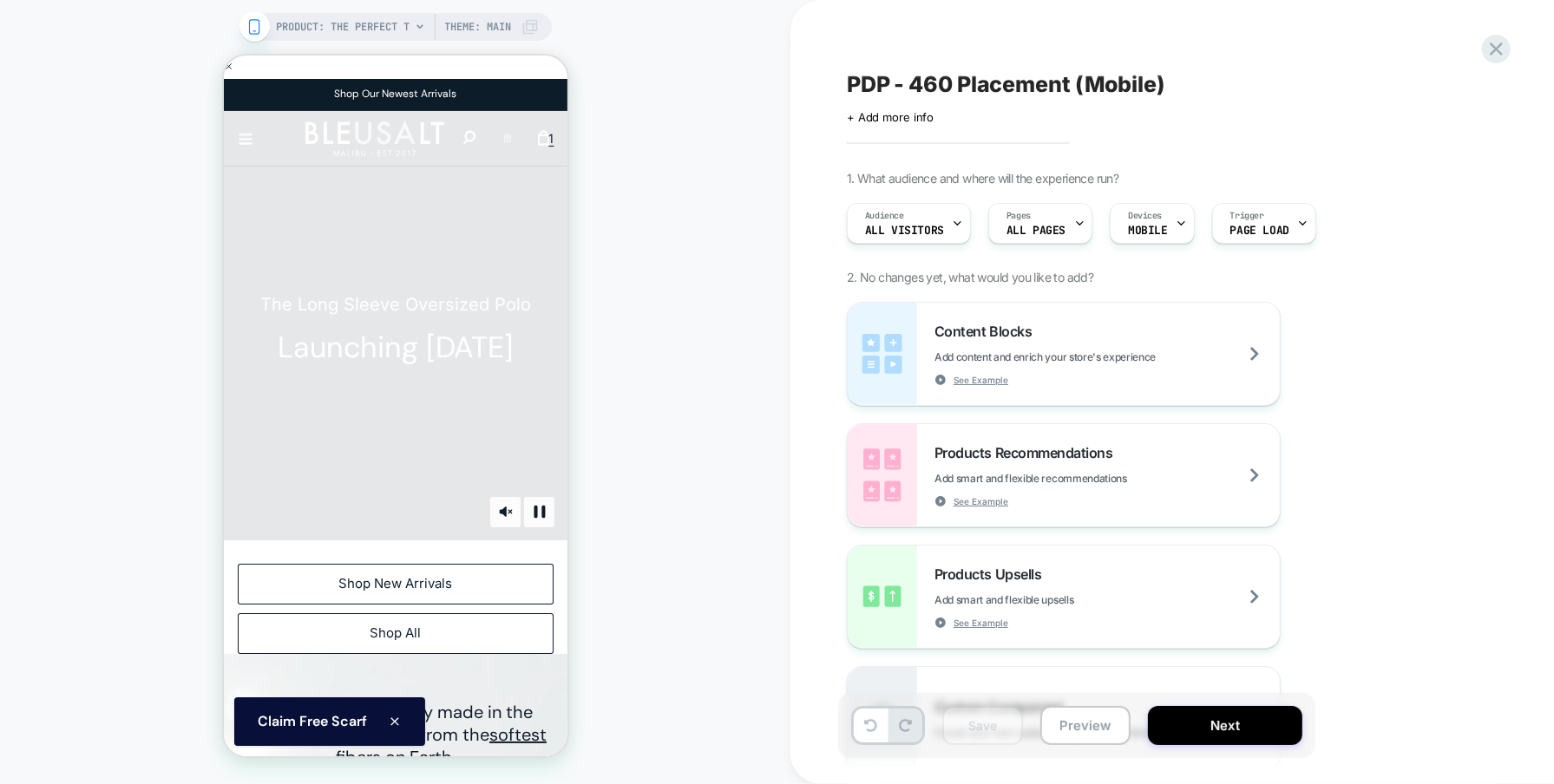
click at [1360, 395] on div "Content Blocks Add content and enrich your store's experience See Example Produ…" at bounding box center [1164, 536] width 634 height 468
click at [740, 372] on div "PRODUCT: The Perfect T PRODUCT: The Perfect T Theme: MAIN" at bounding box center [395, 392] width 791 height 750
click at [1215, 734] on button "Next" at bounding box center [1225, 725] width 154 height 39
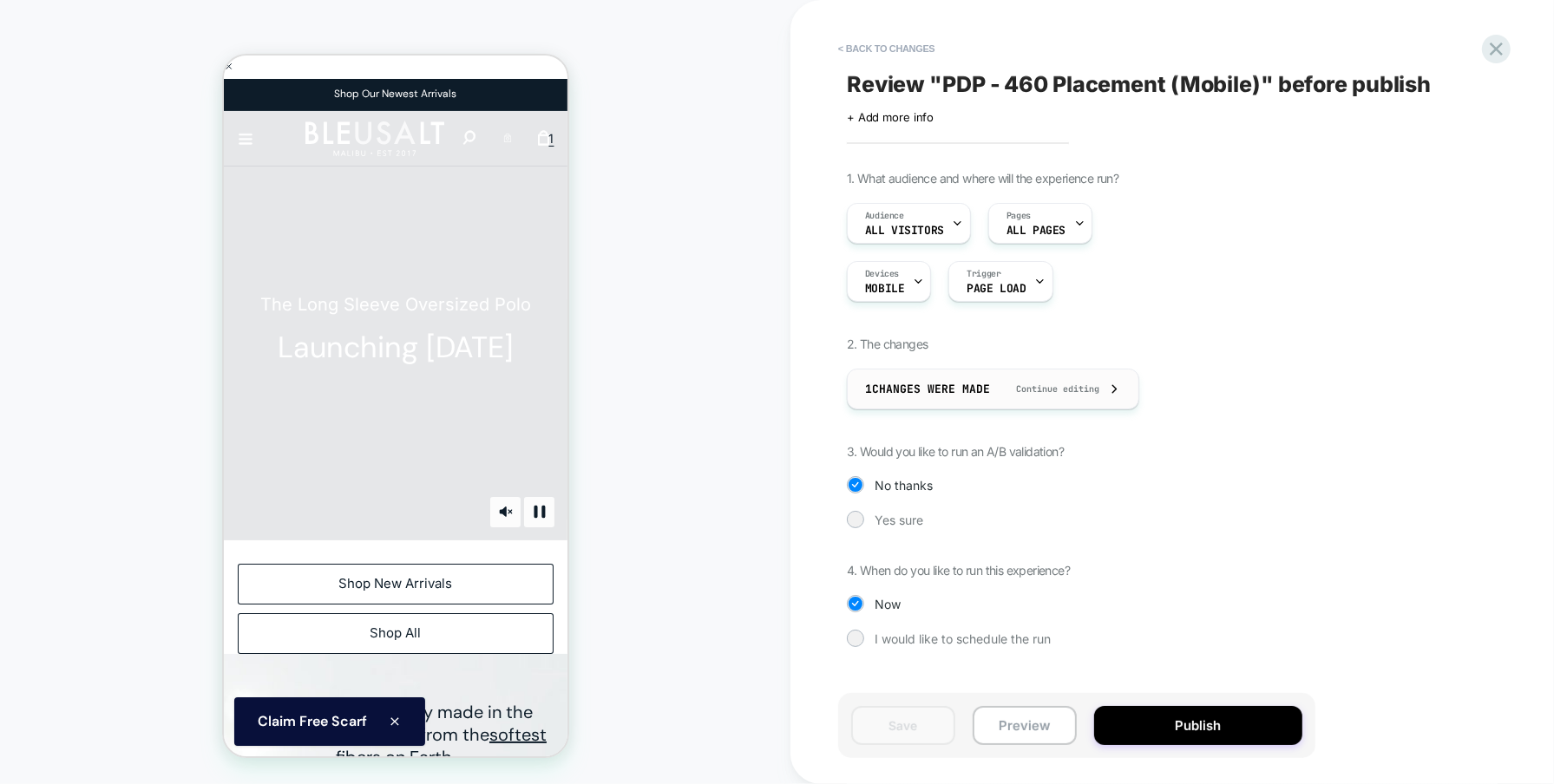
click at [915, 379] on div "1 Changes were made Continue editing" at bounding box center [993, 389] width 256 height 39
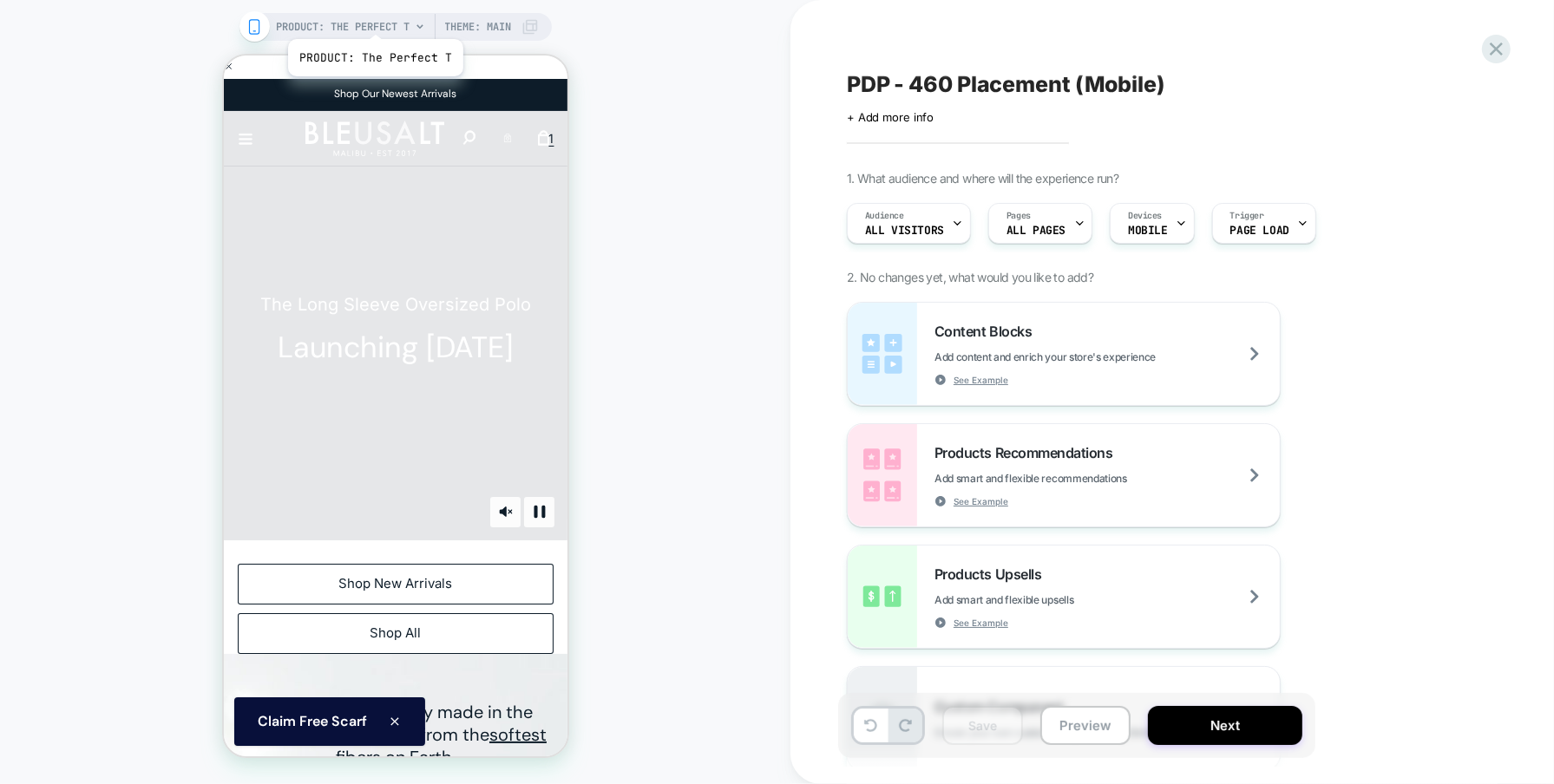
click at [373, 18] on span "PRODUCT: The Perfect T" at bounding box center [344, 27] width 134 height 28
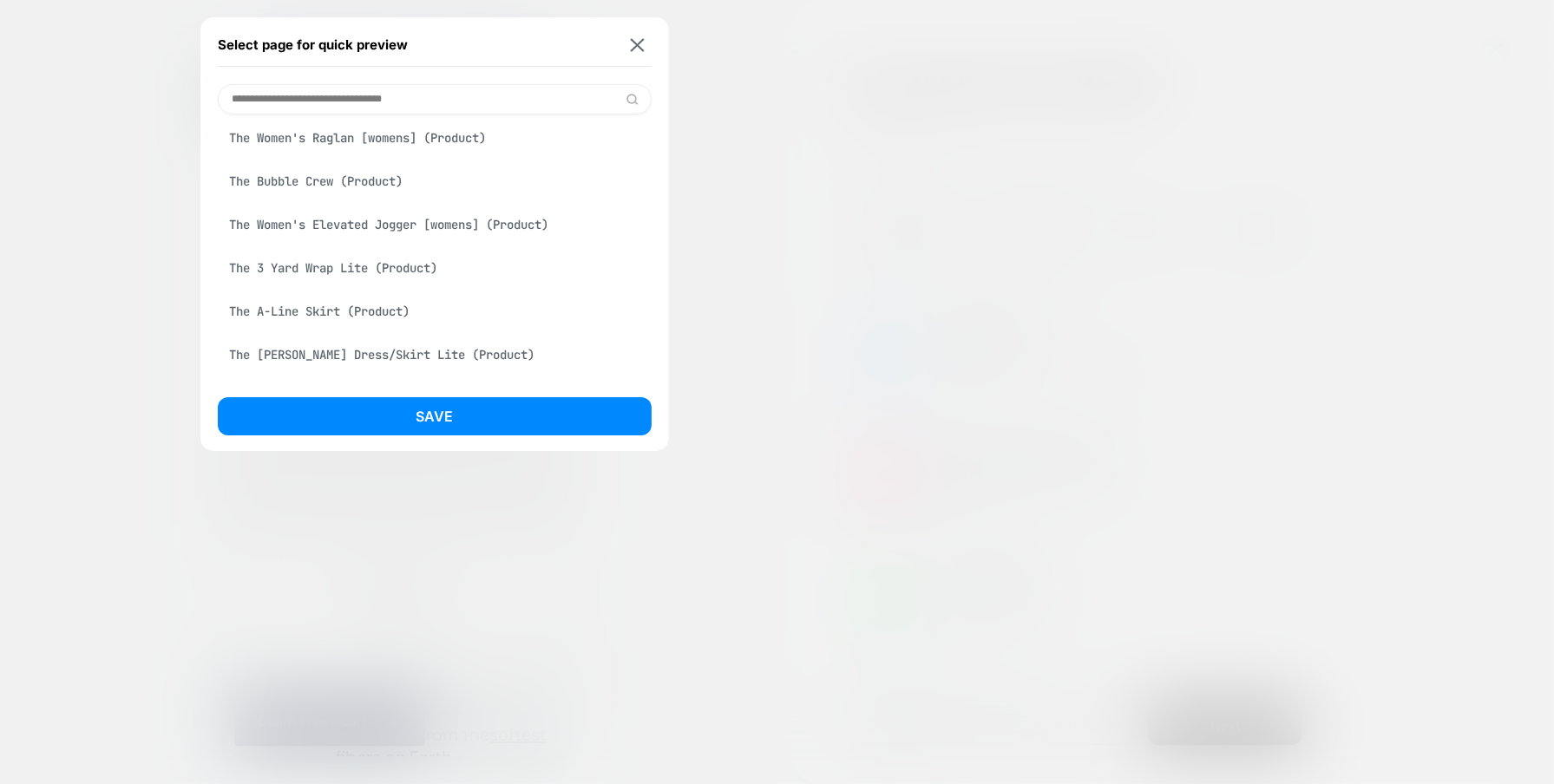
scroll to position [1714, 0]
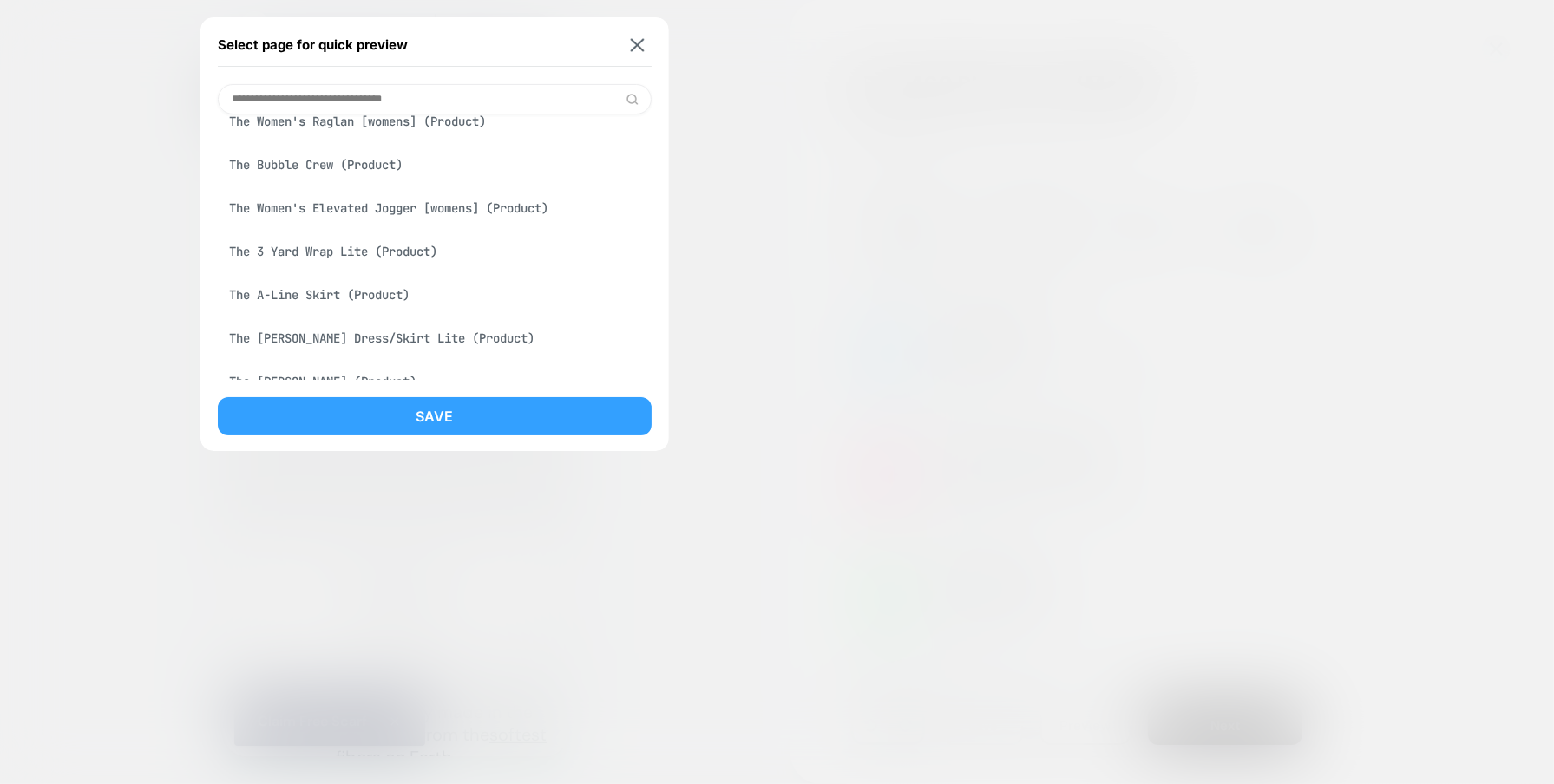
click at [458, 405] on button "Save" at bounding box center [434, 416] width 434 height 38
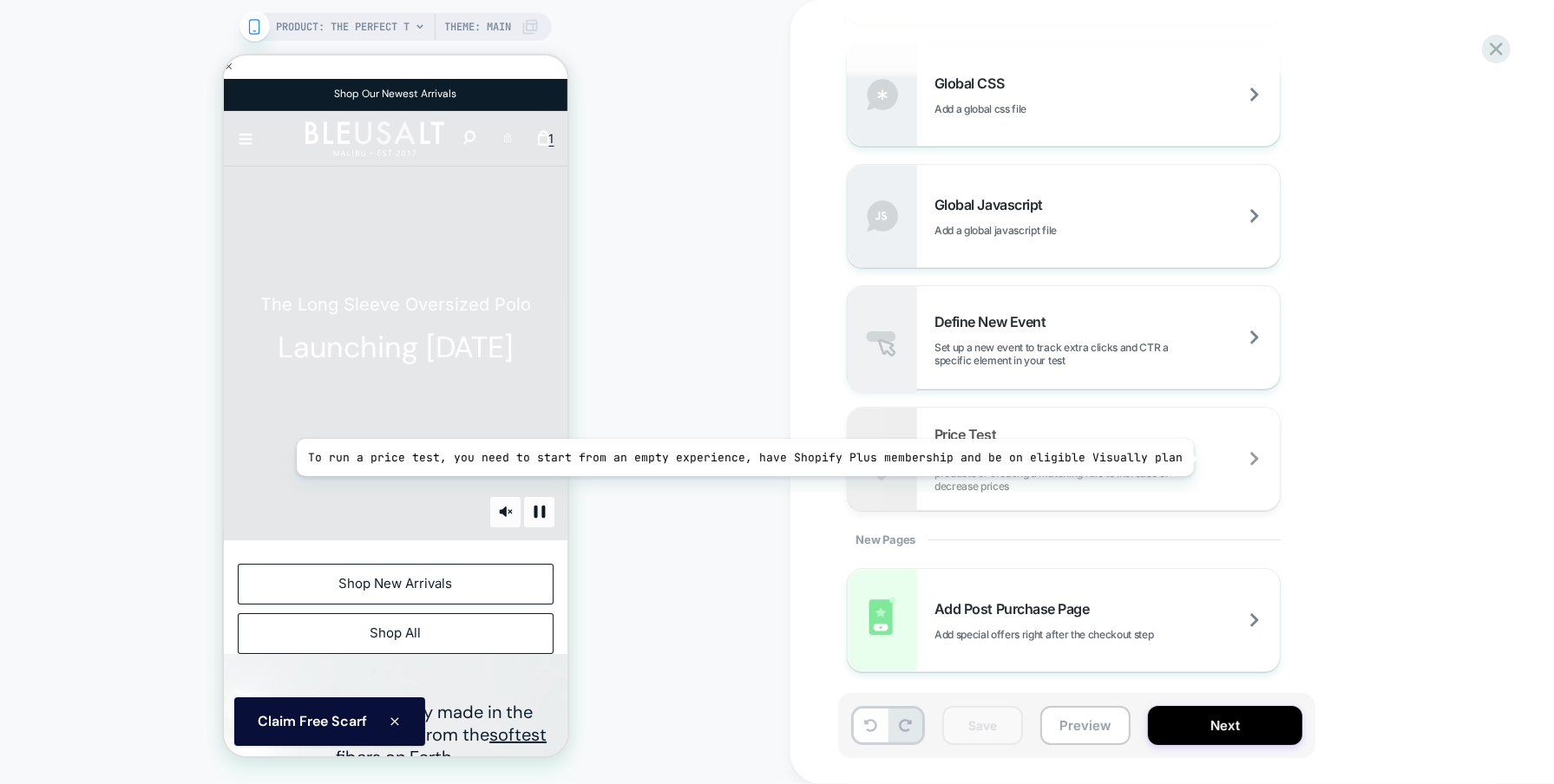
scroll to position [0, 0]
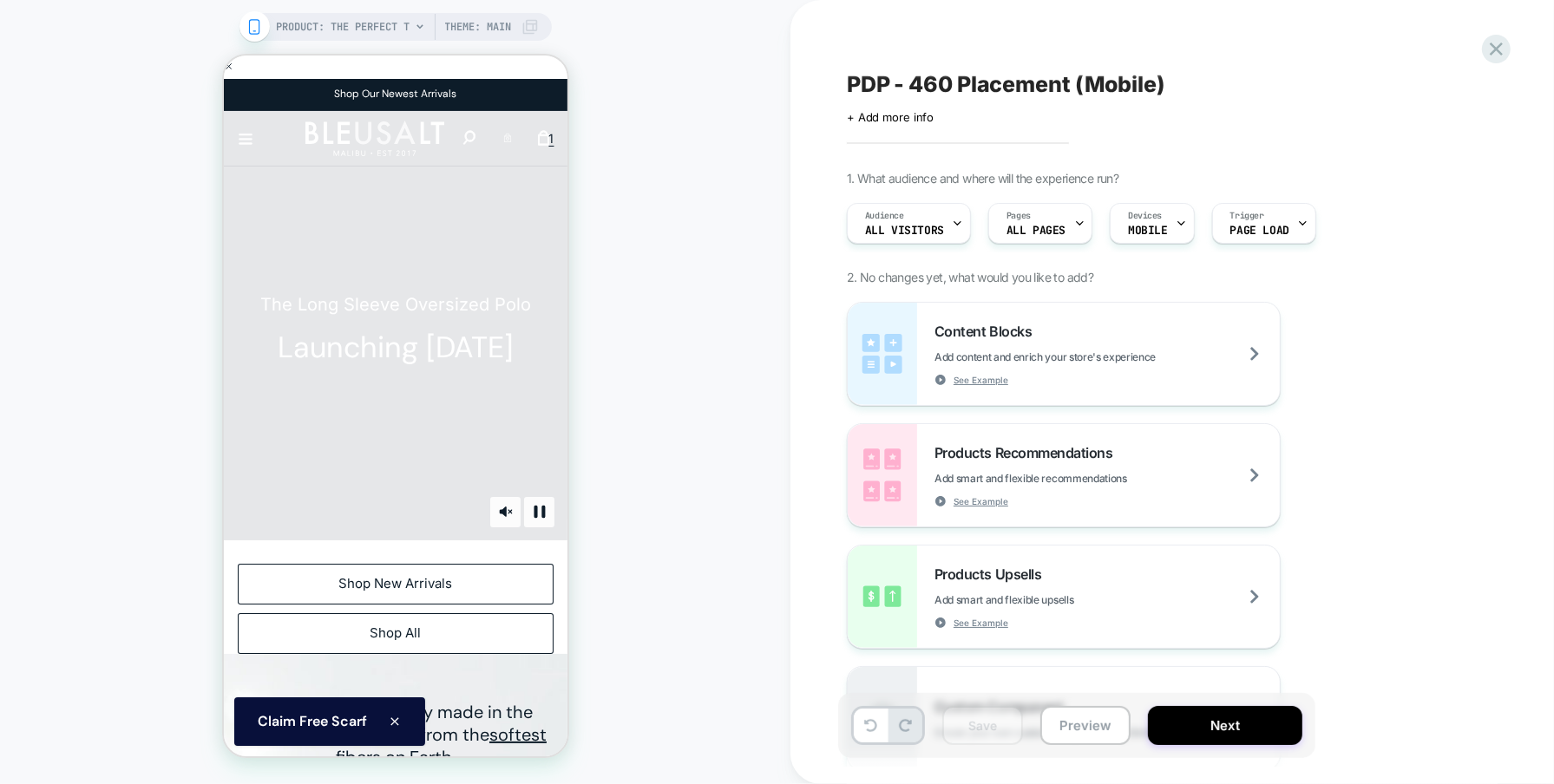
click at [1372, 451] on div "Content Blocks Add content and enrich your store's experience See Example Produ…" at bounding box center [1164, 536] width 634 height 468
click at [1489, 40] on icon at bounding box center [1496, 48] width 23 height 23
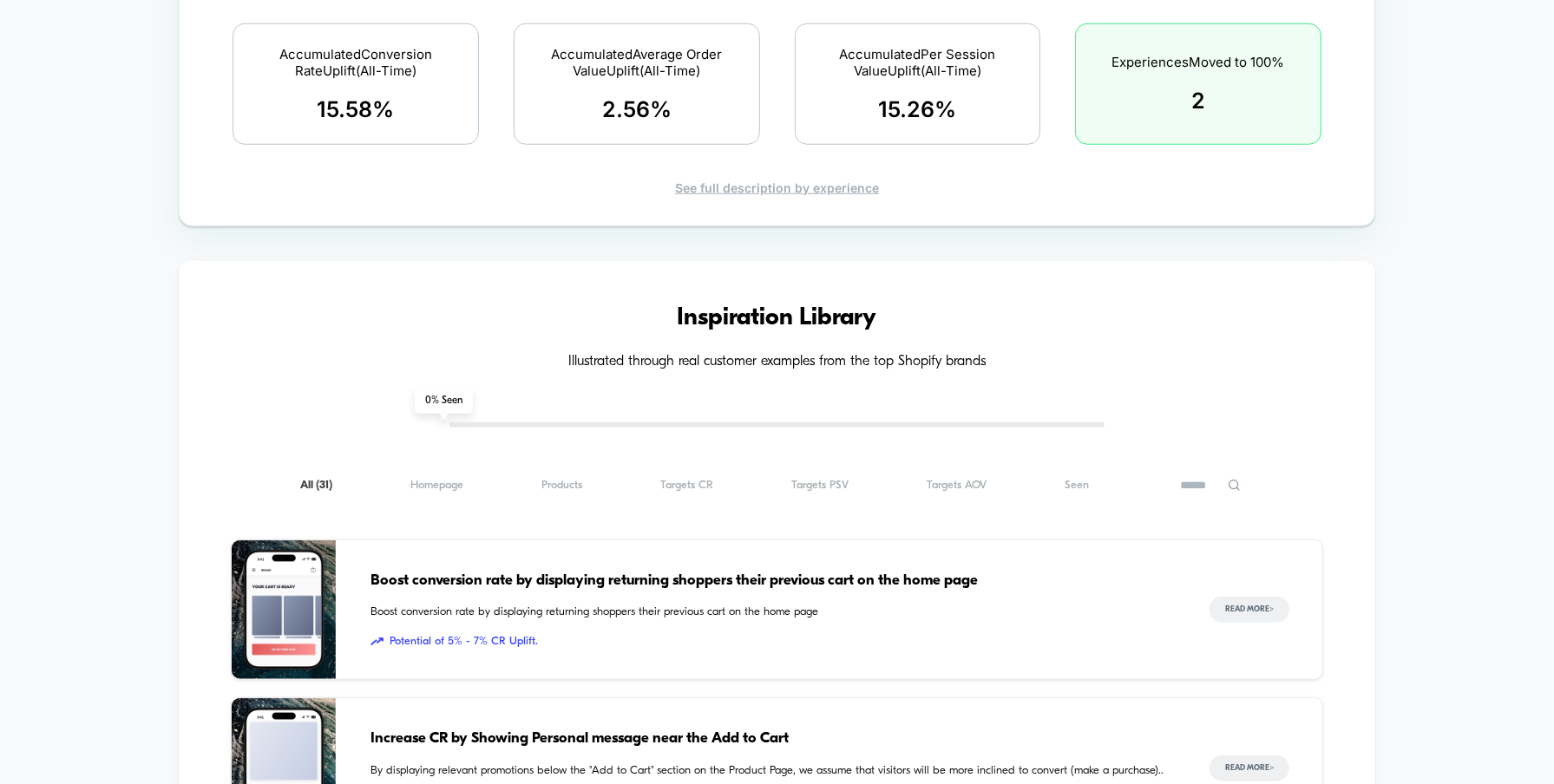
scroll to position [1441, 0]
